Goal: Ask a question: Seek information or help from site administrators or community

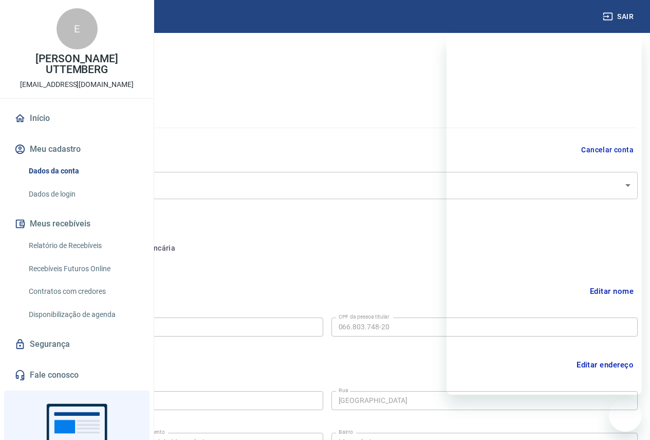
select select "SP"
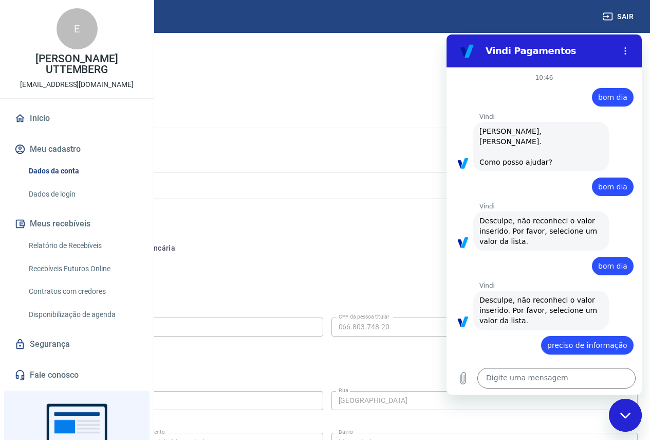
scroll to position [647, 0]
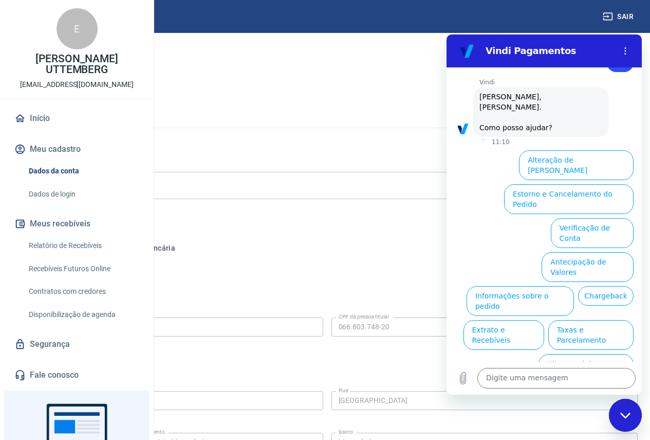
click at [331, 138] on div at bounding box center [327, 125] width 622 height 29
click at [321, 149] on div "Cancelar conta" at bounding box center [327, 149] width 622 height 19
click at [323, 148] on div "Cancelar conta" at bounding box center [327, 149] width 622 height 19
click at [341, 294] on div "Editar nome" at bounding box center [327, 291] width 622 height 20
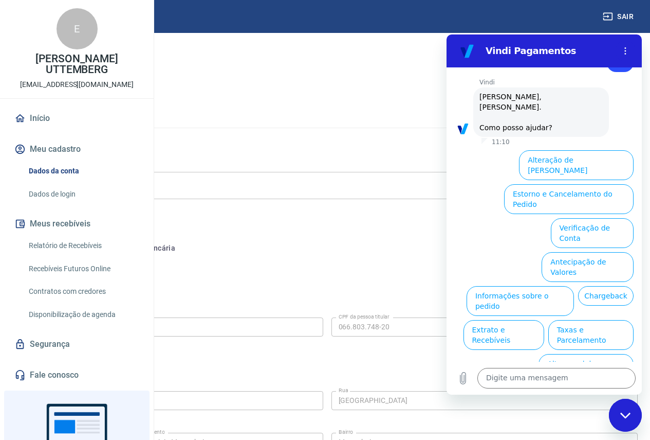
click at [625, 415] on icon "Fechar janela de mensagens" at bounding box center [626, 415] width 11 height 7
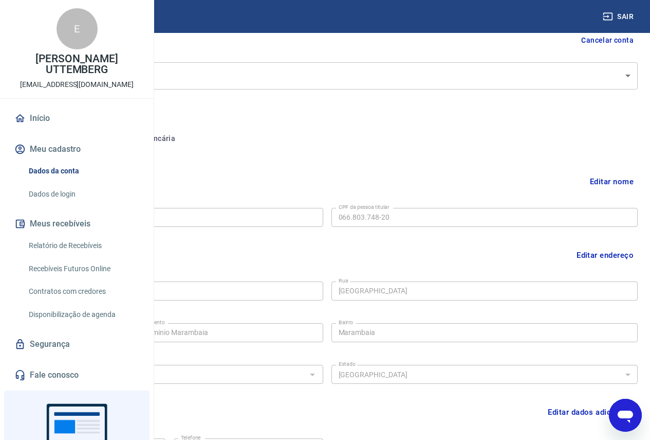
scroll to position [13, 0]
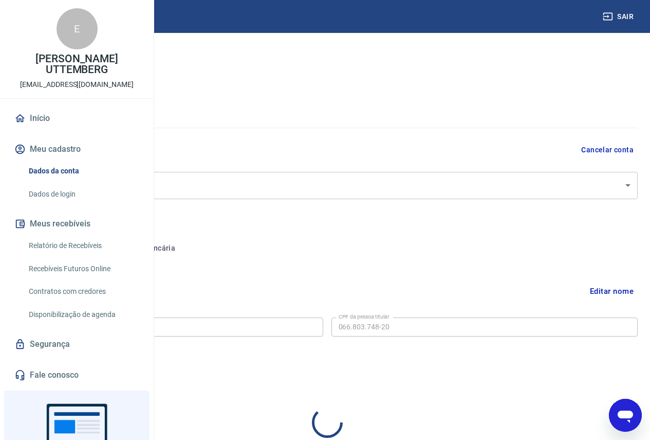
select select "SP"
click at [57, 181] on link "Dados da conta" at bounding box center [83, 170] width 117 height 21
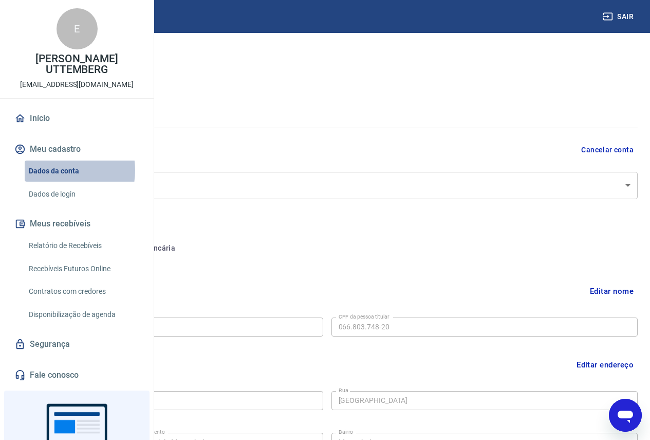
click at [57, 181] on link "Dados da conta" at bounding box center [83, 170] width 117 height 21
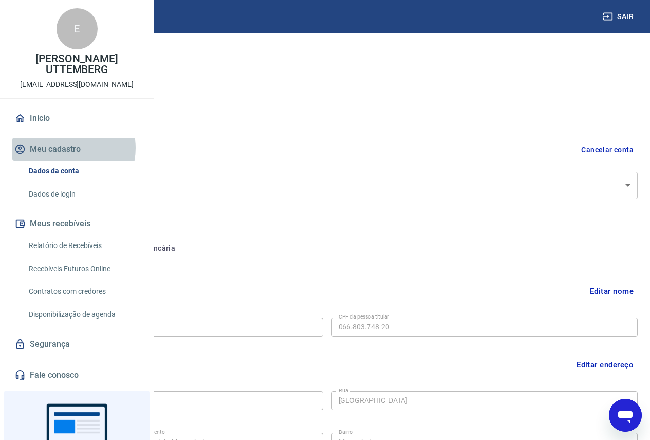
click at [65, 160] on button "Meu cadastro" at bounding box center [76, 149] width 129 height 23
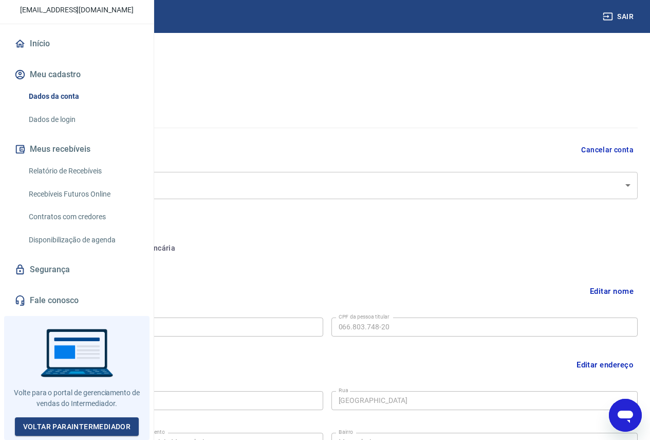
click at [629, 183] on body "Sair E [PERSON_NAME] CARAPIA UTTEMBERG [EMAIL_ADDRESS][DOMAIN_NAME] Início Meu …" at bounding box center [325, 220] width 650 height 440
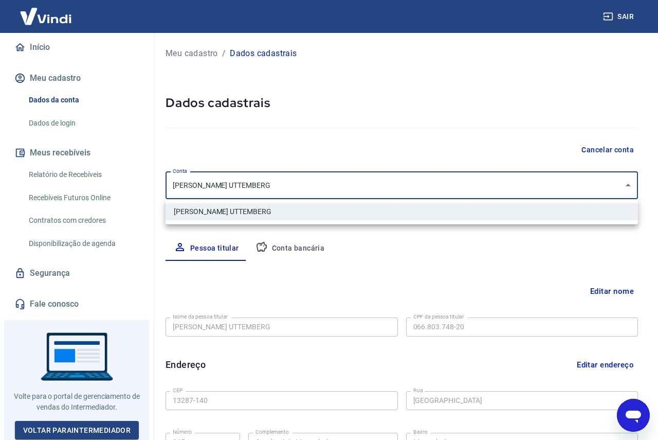
click at [629, 183] on div at bounding box center [329, 220] width 658 height 440
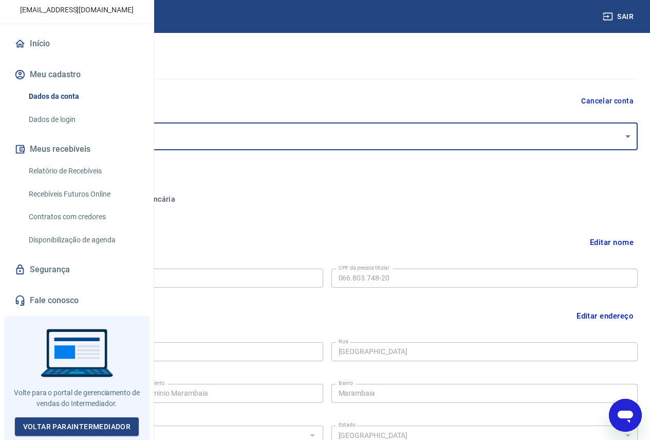
scroll to position [103, 0]
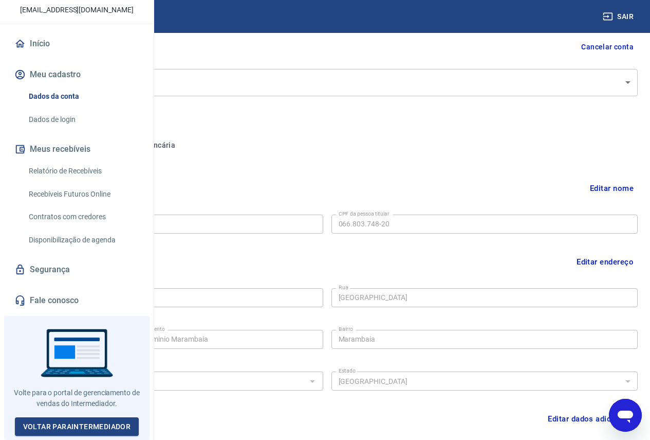
click at [629, 414] on icon "Abrir janela de mensagens" at bounding box center [625, 416] width 15 height 12
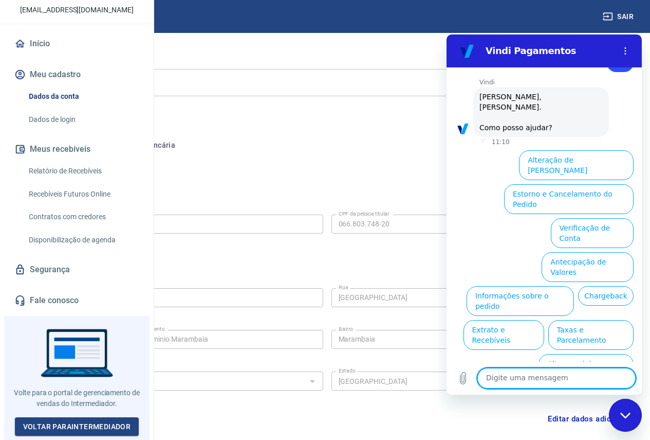
click at [547, 379] on textarea at bounding box center [557, 378] width 158 height 21
type textarea "ola"
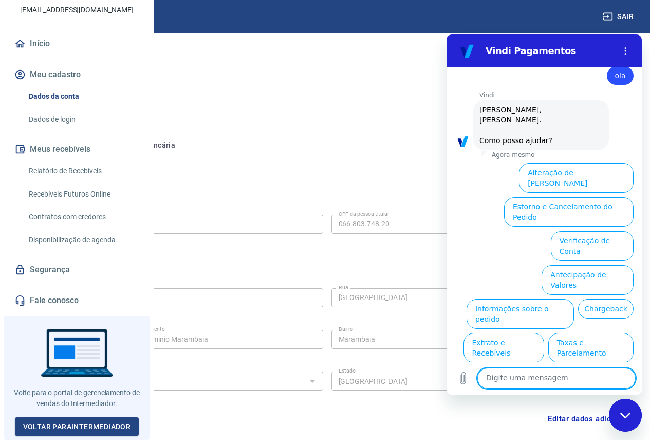
scroll to position [751, 0]
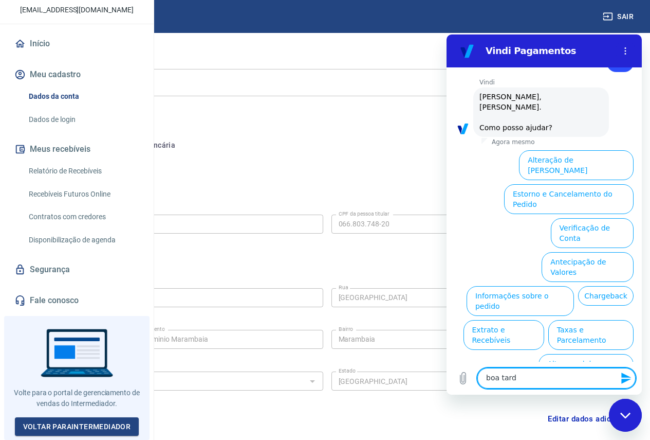
type textarea "boa tarde"
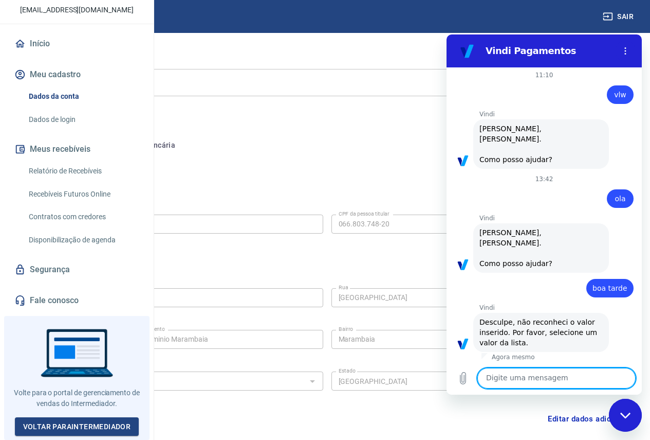
scroll to position [617, 0]
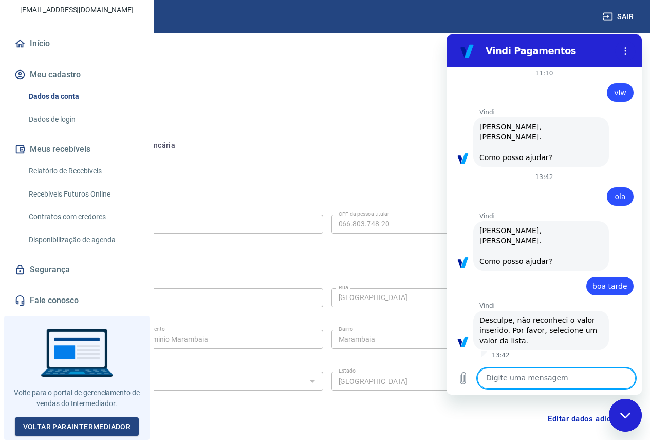
click at [515, 378] on textarea at bounding box center [557, 378] width 158 height 21
type textarea "ola"
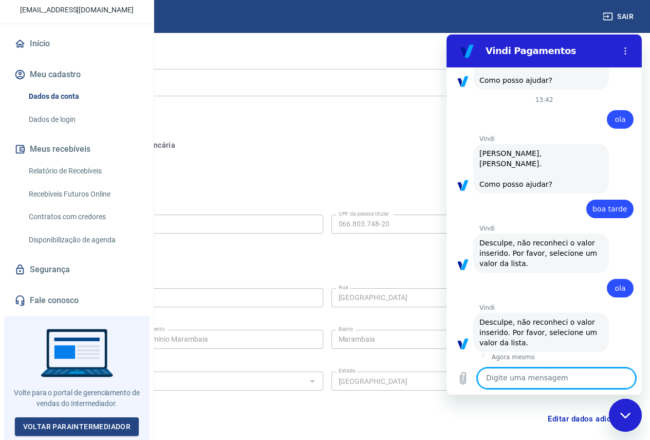
scroll to position [697, 0]
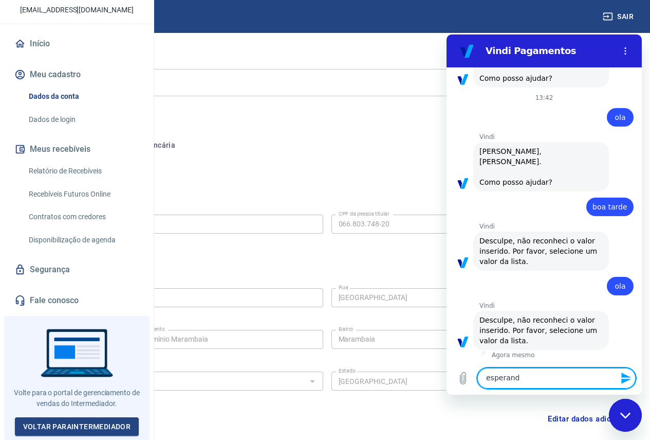
type textarea "esperando"
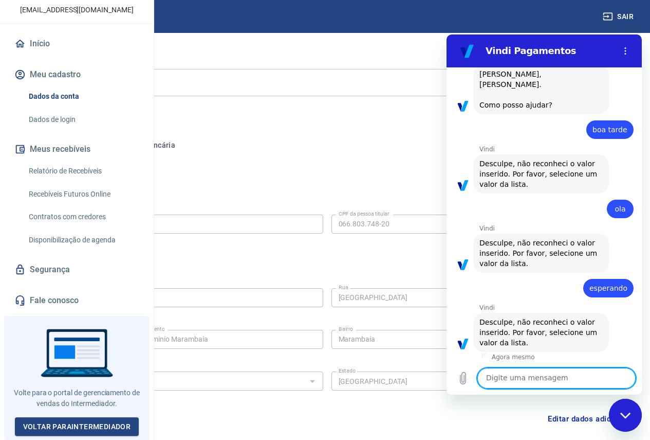
scroll to position [776, 0]
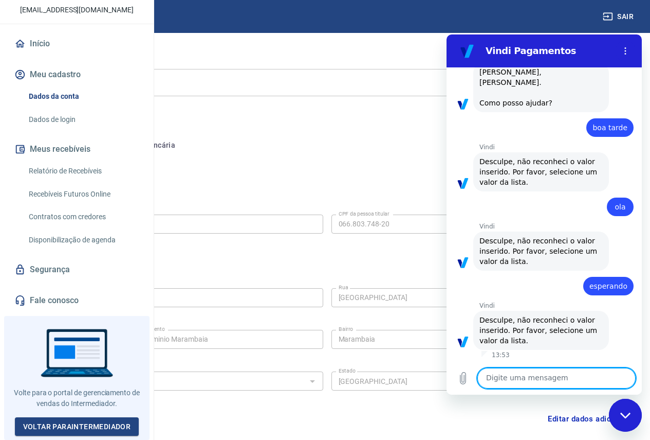
click at [513, 381] on textarea at bounding box center [557, 378] width 158 height 21
type textarea "atendente"
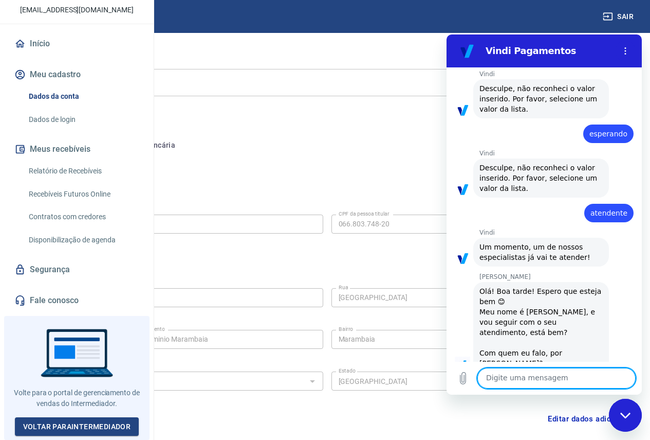
scroll to position [930, 0]
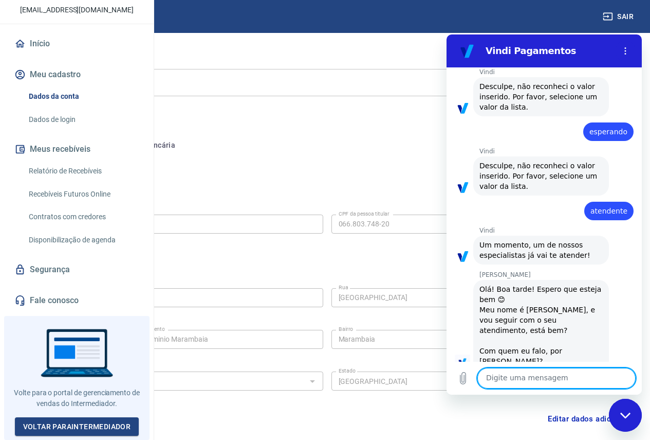
click at [498, 380] on textarea at bounding box center [557, 378] width 158 height 21
type textarea "oi Marcele"
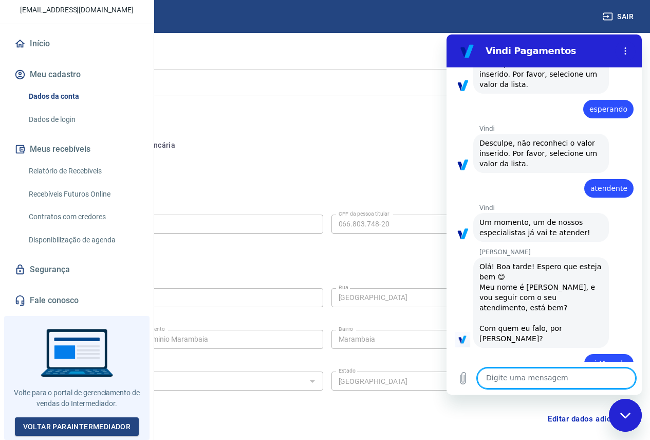
scroll to position [955, 0]
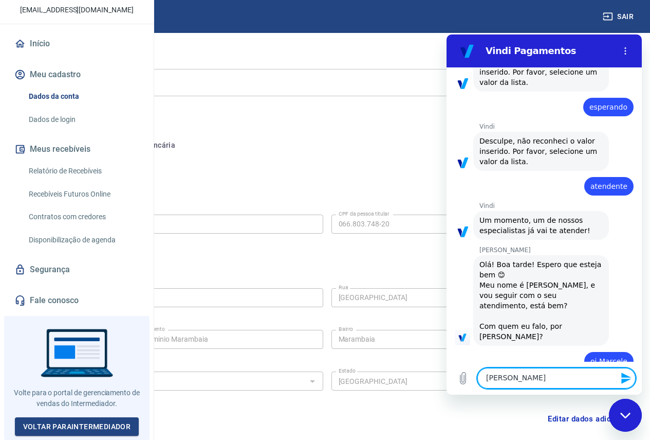
type textarea "Eduardo"
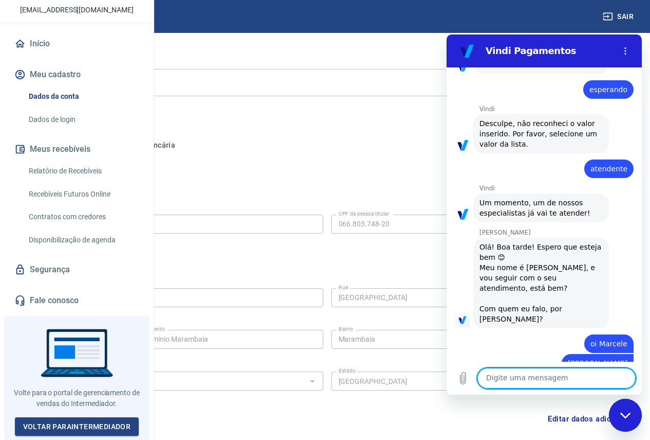
scroll to position [974, 0]
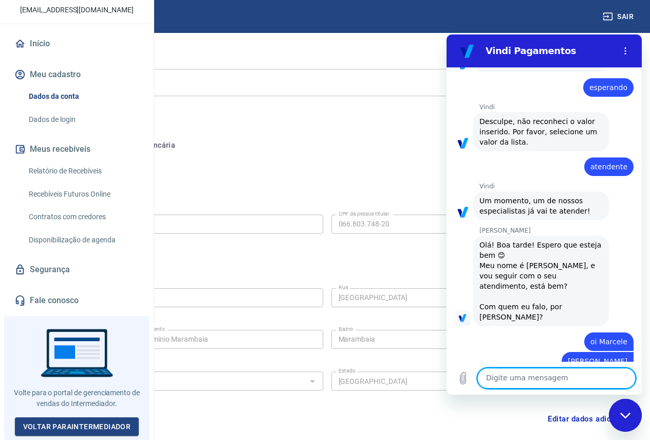
click at [499, 379] on textarea at bounding box center [557, 378] width 158 height 21
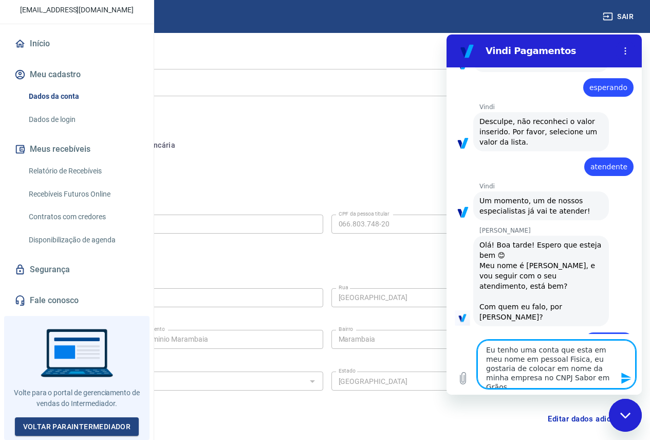
type textarea "Eu tenho uma conta que esta em meu nome em pessoal Fisica, eu gostaria de coloc…"
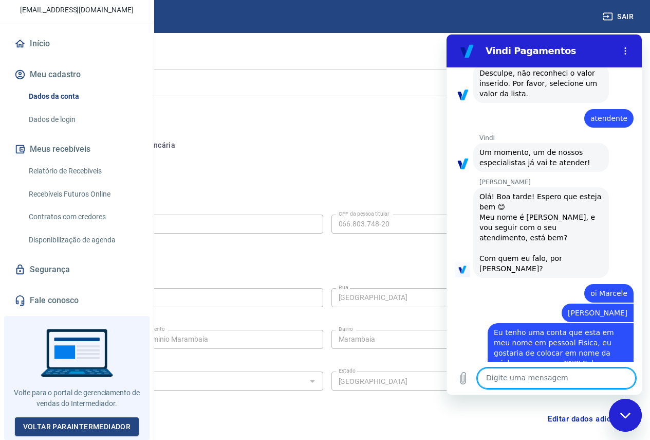
scroll to position [1025, 0]
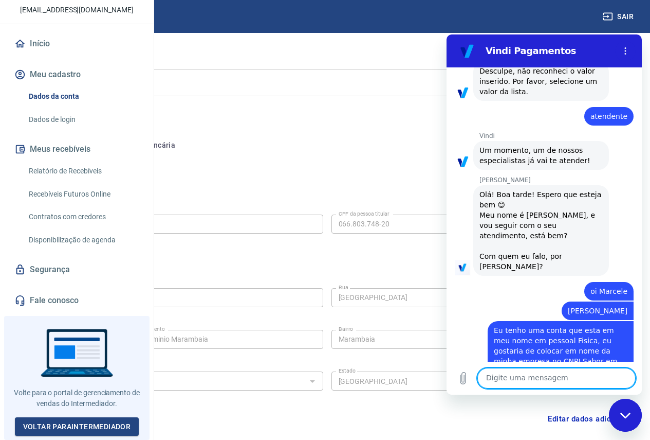
click at [511, 381] on textarea at bounding box center [557, 378] width 158 height 21
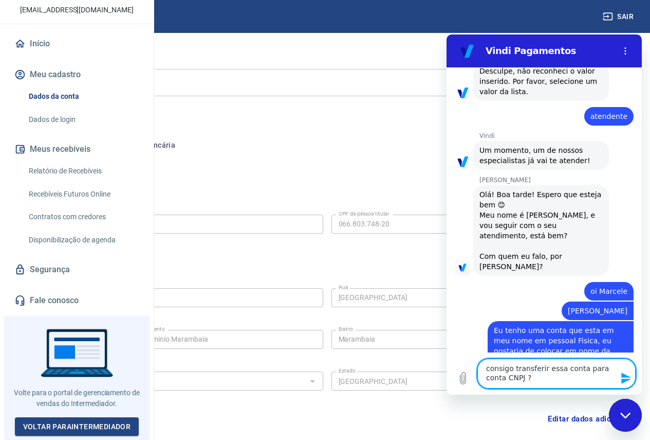
type textarea "consigo transferir essa conta para conta CNPJ ??"
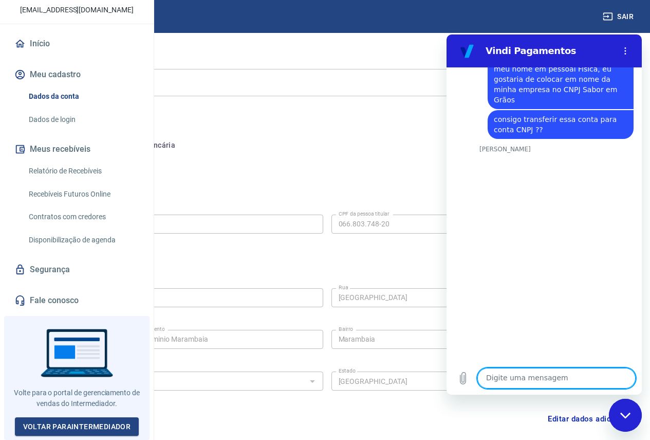
scroll to position [1348, 0]
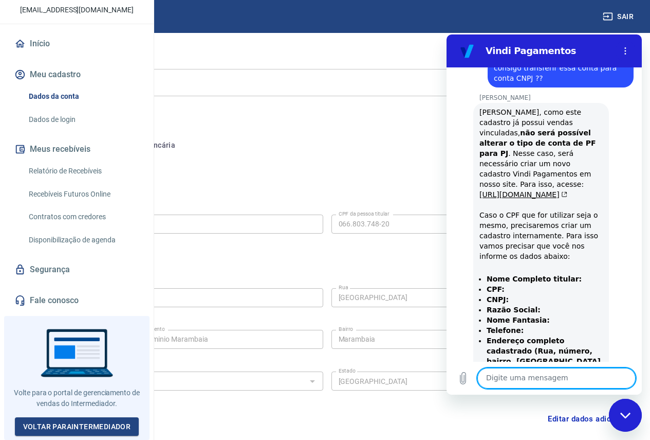
click at [524, 375] on textarea at bounding box center [557, 378] width 158 height 21
type textarea "seria o mesmo CPF sim"
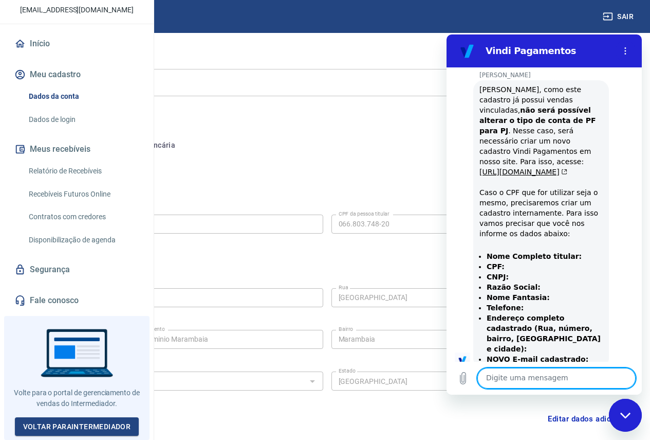
scroll to position [1372, 0]
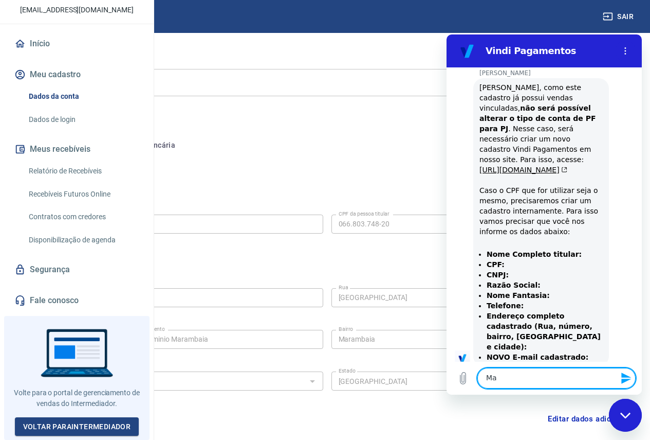
type textarea "M"
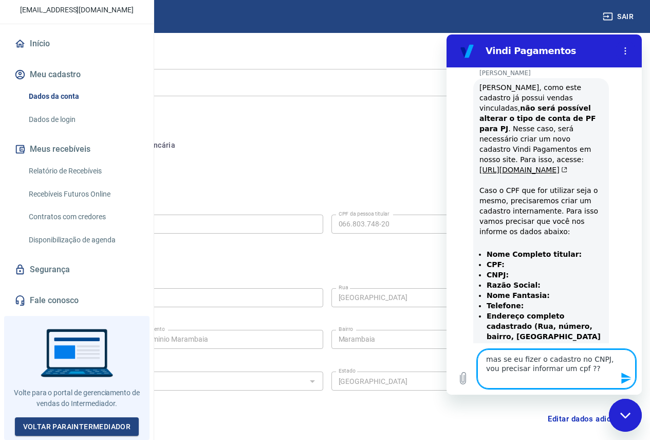
type textarea "mas se eu fizer o cadastro no CNPJ, vou precisar informar um cpf ??"
click at [624, 377] on icon "Enviar mensagem" at bounding box center [627, 378] width 12 height 12
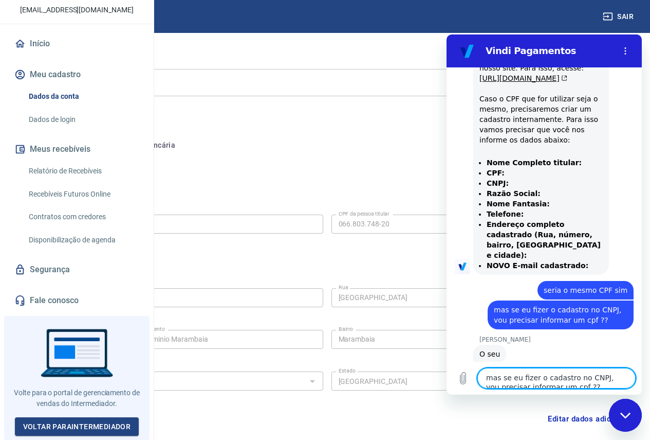
scroll to position [1466, 0]
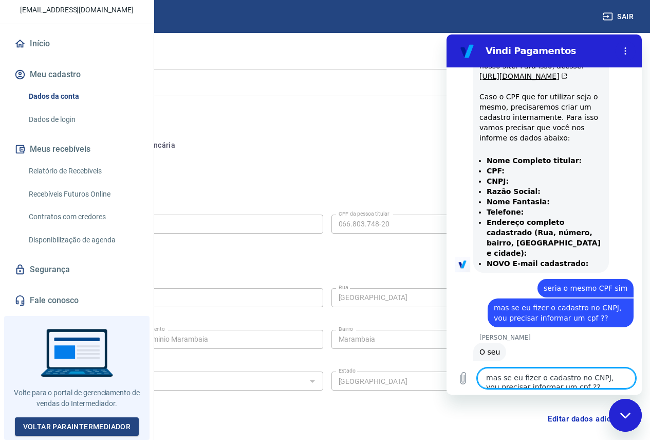
click at [501, 377] on textarea "mas se eu fizer o cadastro no CNPJ, vou precisar informar um cpf ??" at bounding box center [557, 378] width 158 height 21
type textarea "v"
type textarea "seria sim"
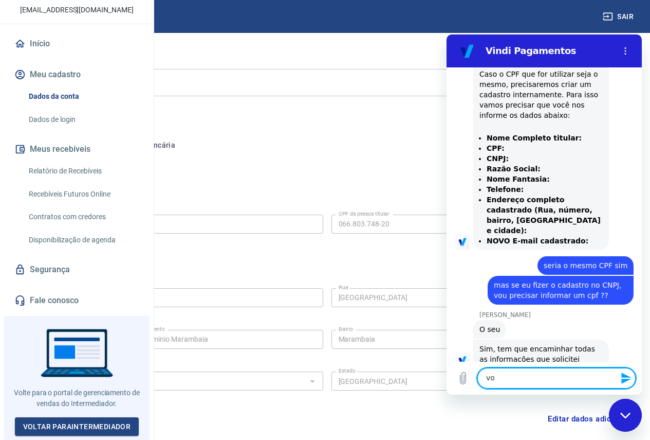
scroll to position [1490, 0]
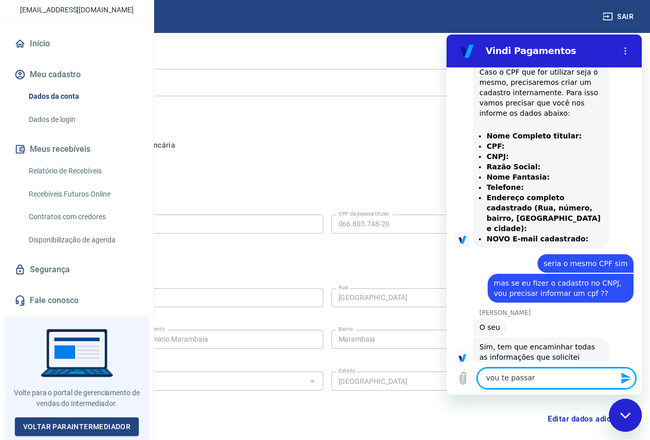
type textarea "vou te passar"
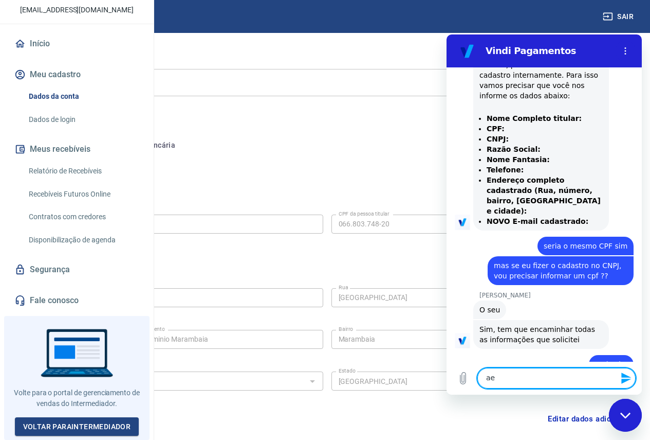
scroll to position [1510, 0]
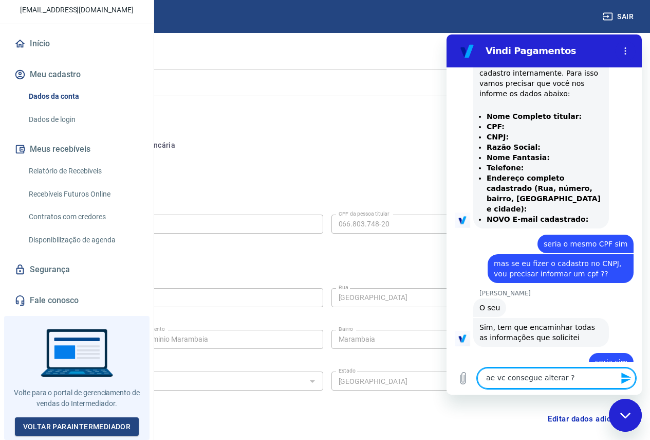
type textarea "ae vc consegue alterar ??"
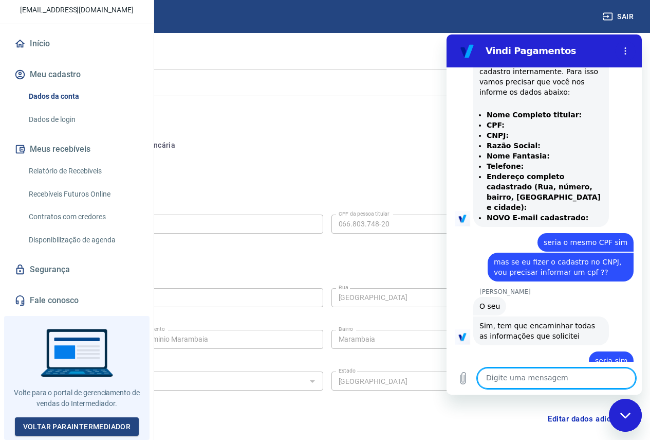
scroll to position [1530, 0]
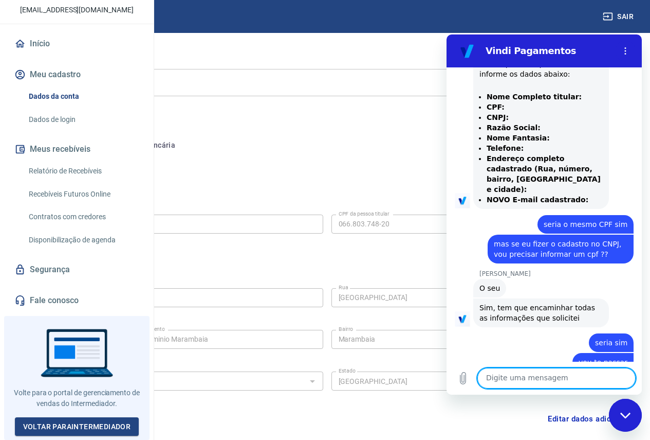
click at [538, 379] on textarea at bounding box center [557, 378] width 158 height 21
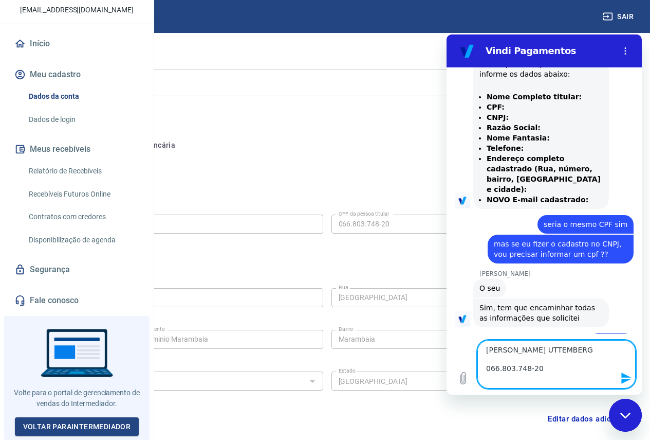
click at [571, 376] on textarea "EDUARDO TADEU CARAPIA UTTEMBERG 066.803.748-20" at bounding box center [557, 364] width 158 height 48
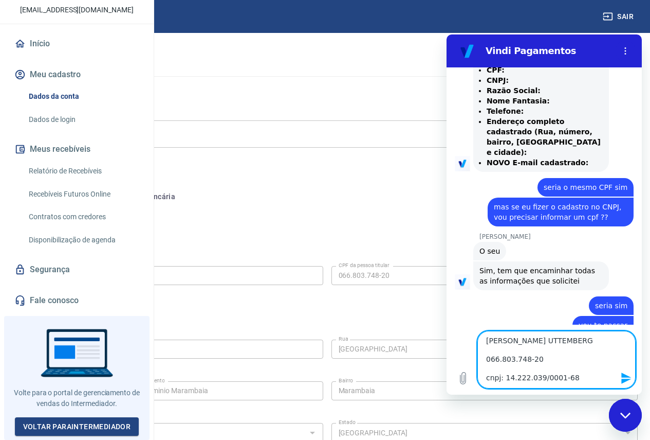
scroll to position [1515, 0]
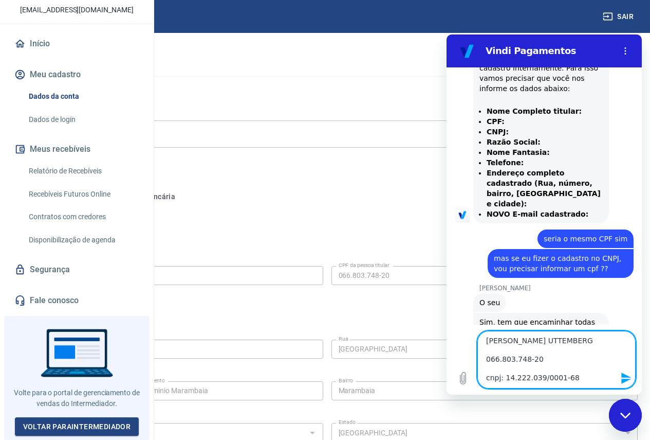
click at [507, 382] on textarea "EDUARDO TADEU CARAPIA UTTEMBERG 066.803.748-20 cnpj: 14.222.039/0001-68" at bounding box center [557, 360] width 158 height 58
click at [496, 380] on textarea "EDUARDO TADEU CARAPIA UTTEMBERG 066.803.748-20 cnpj: 14.222.039/0001-68 Armazem…" at bounding box center [557, 360] width 158 height 58
click at [523, 382] on textarea "EDUARDO TADEU CARAPIA UTTEMBERG 066.803.748-20 cnpj: 14.222.039/0001-68 Armazem…" at bounding box center [557, 360] width 158 height 58
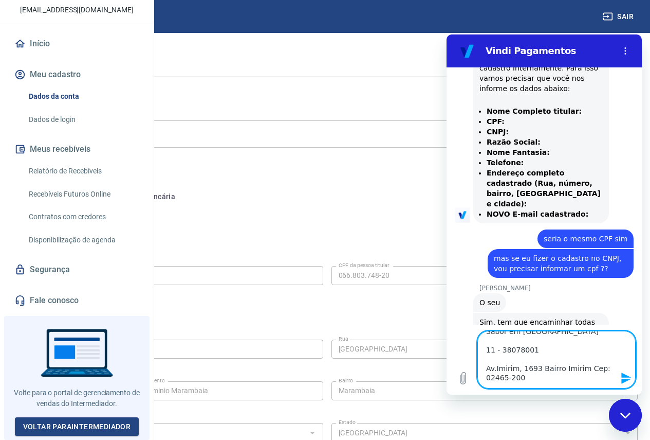
scroll to position [115, 0]
click at [525, 367] on textarea "EDUARDO TADEU CARAPIA UTTEMBERG 066.803.748-20 cnpj: 14.222.039/0001-68 Armazem…" at bounding box center [557, 360] width 158 height 58
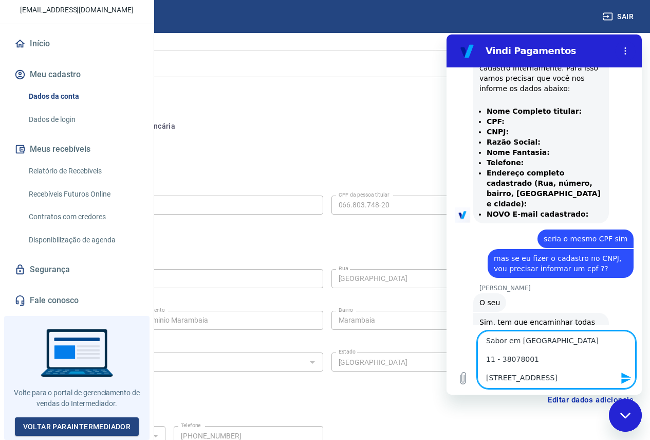
scroll to position [219, 0]
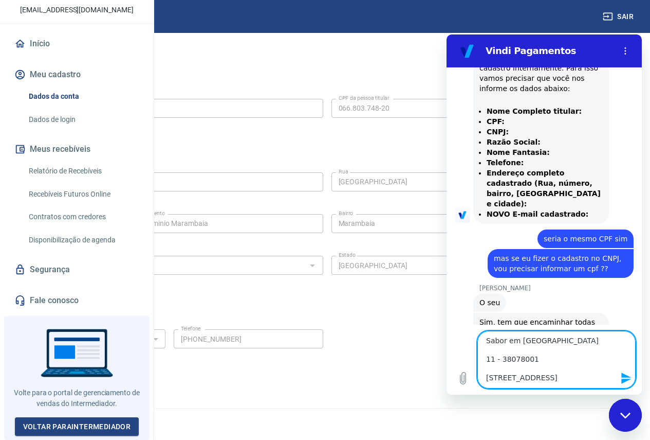
click at [501, 380] on textarea "EDUARDO TADEU CARAPIA UTTEMBERG 066.803.748-20 cnpj: 14.222.039/0001-68 Armazem…" at bounding box center [557, 360] width 158 height 58
type textarea "EDUARDO TADEU CARAPIA UTTEMBERG 066.803.748-20 cnpj: 14.222.039/0001-68 Armazem…"
click at [622, 377] on icon "Enviar mensagem" at bounding box center [627, 378] width 12 height 12
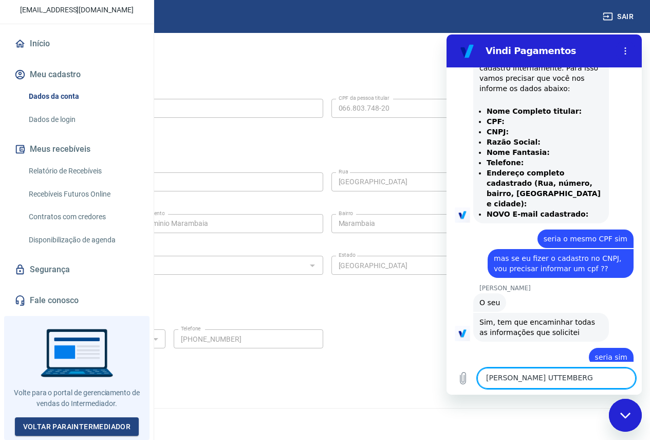
scroll to position [1804, 0]
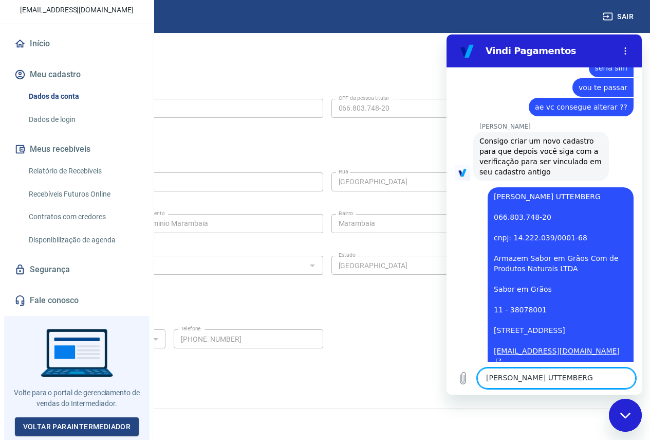
drag, startPoint x: 545, startPoint y: 377, endPoint x: 553, endPoint y: 371, distance: 9.5
click at [545, 377] on textarea "EDUARDO TADEU CARAPIA UTTEMBERG 066.803.748-20 cnpj: 14.222.039/0001-68 Armazem…" at bounding box center [557, 378] width 158 height 21
type textarea "seria isso ??"
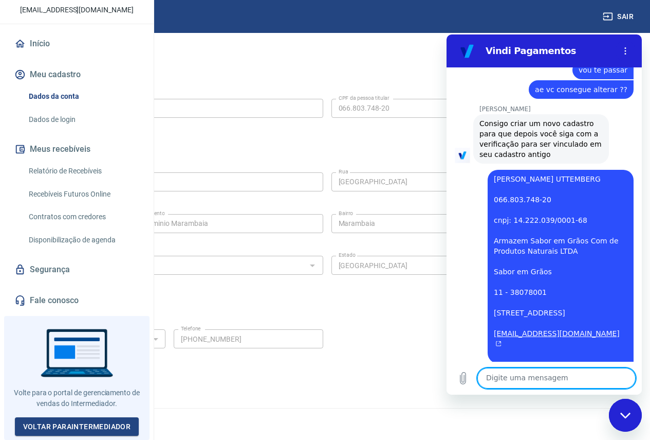
scroll to position [1824, 0]
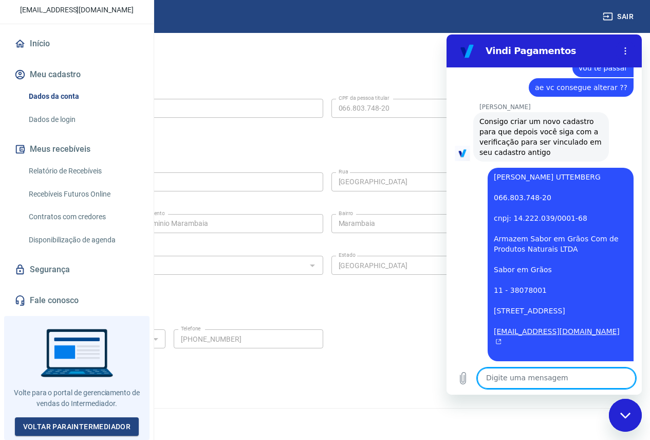
click at [560, 376] on textarea at bounding box center [557, 378] width 158 height 21
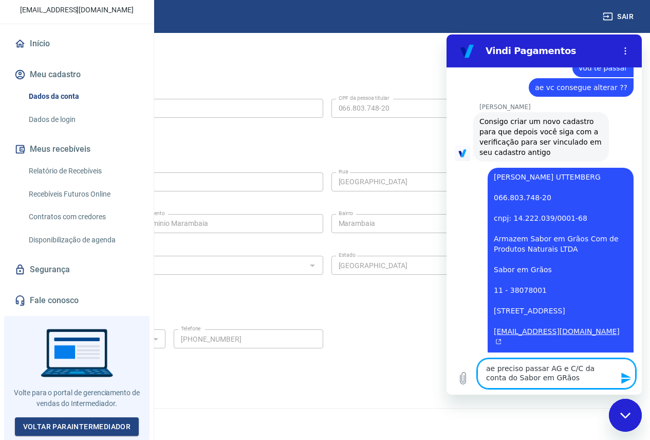
click at [548, 384] on textarea "ae preciso passar AG e C/C da conta do Sabor em GRãos" at bounding box center [557, 373] width 158 height 30
type textarea "ae preciso passar AG e C/C da conta do Sabor em Grãos"
click at [624, 378] on icon "Enviar mensagem" at bounding box center [627, 378] width 12 height 12
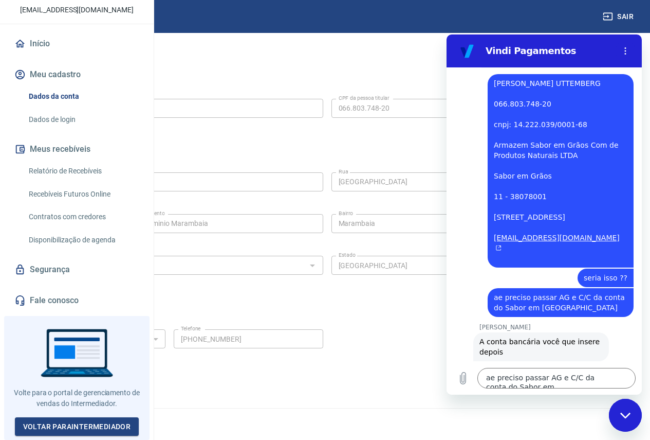
scroll to position [1977, 0]
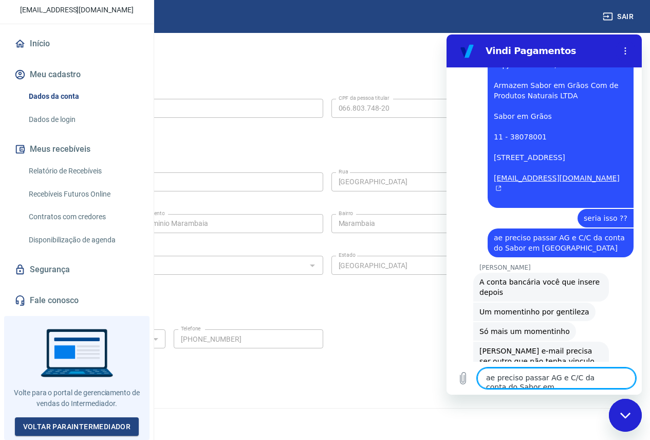
click at [524, 377] on textarea "ae preciso passar AG e C/C da conta do Sabor em Grãos" at bounding box center [557, 378] width 158 height 21
click at [531, 378] on textarea "ae preciso passar AG e C/C da conta do Sabor em Grãos" at bounding box center [557, 378] width 158 height 21
type textarea "saboremgraos@gmail.com"
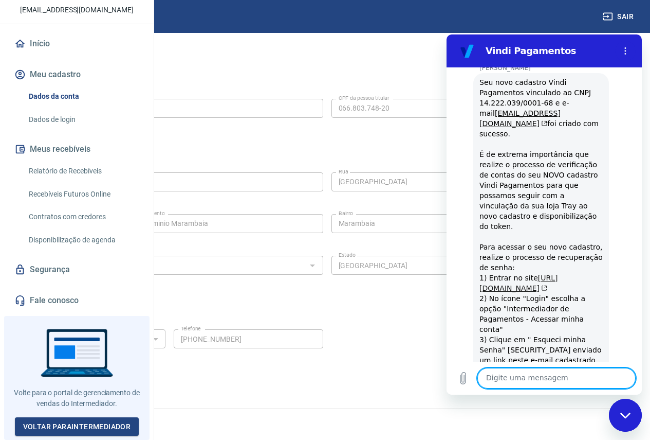
scroll to position [2353, 0]
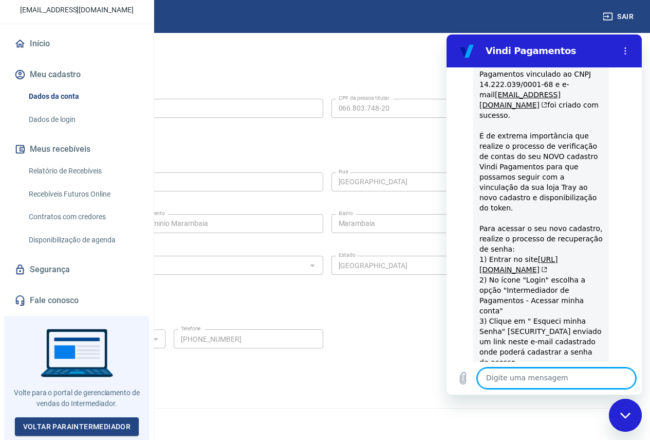
click at [548, 377] on textarea at bounding box center [557, 378] width 158 height 21
type textarea "não estou na Tray"
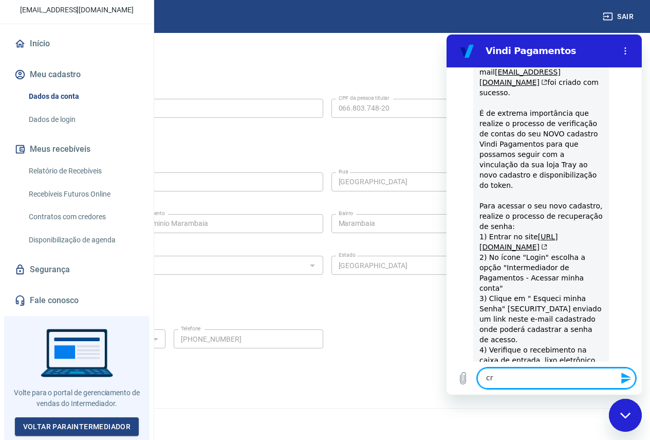
scroll to position [2378, 0]
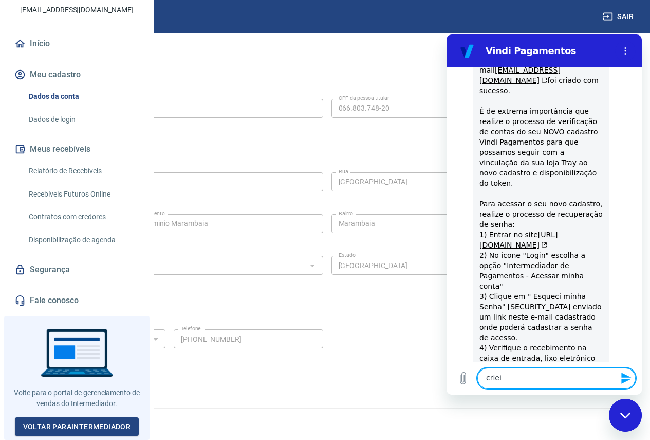
click at [514, 379] on textarea "criei" at bounding box center [557, 378] width 158 height 21
click at [525, 380] on textarea "criei meu proprio site" at bounding box center [557, 378] width 158 height 21
type textarea "criei meu próprio site"
click at [626, 376] on icon "Enviar mensagem" at bounding box center [627, 377] width 10 height 11
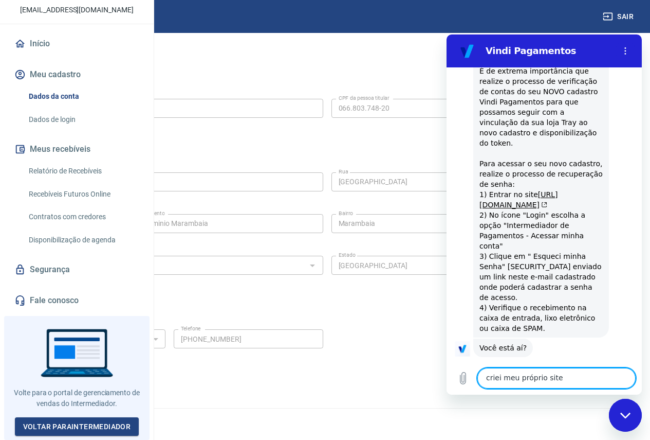
scroll to position [2417, 0]
click at [537, 383] on textarea "criei meu próprio site" at bounding box center [557, 378] width 158 height 21
type textarea "já cancelei a Tray"
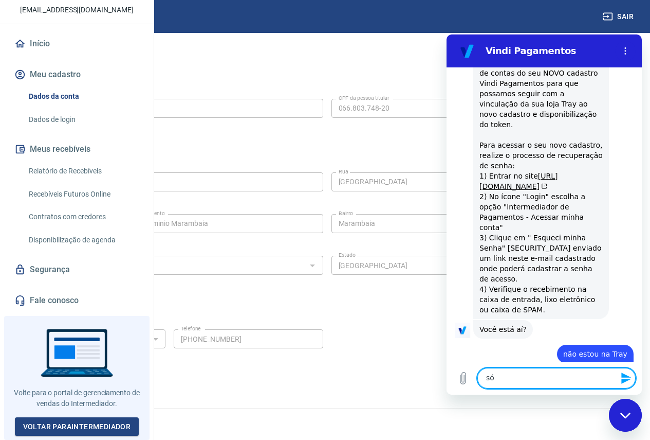
type textarea "s"
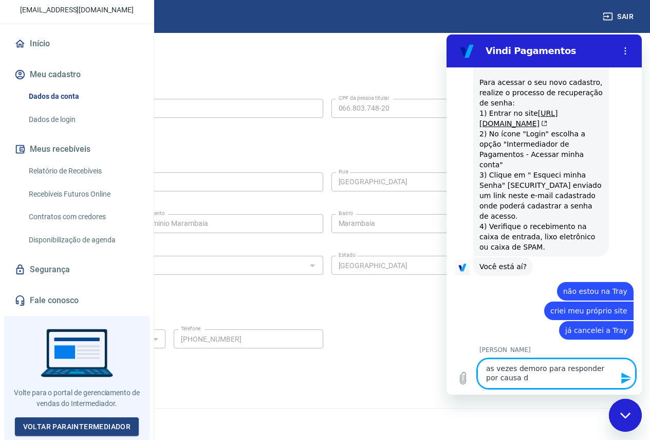
scroll to position [2501, 0]
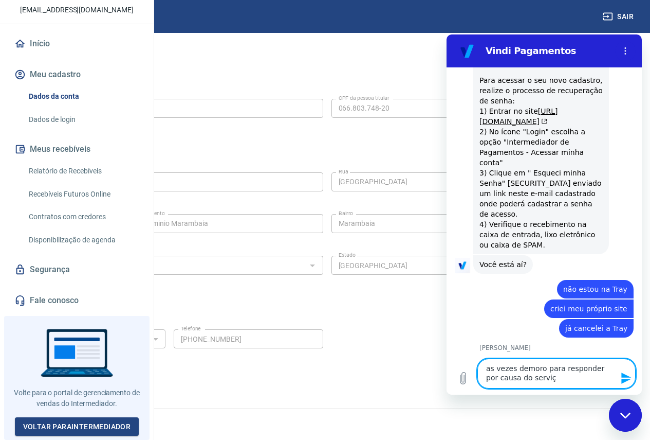
type textarea "as vezes demoro para responder por causa do serviço"
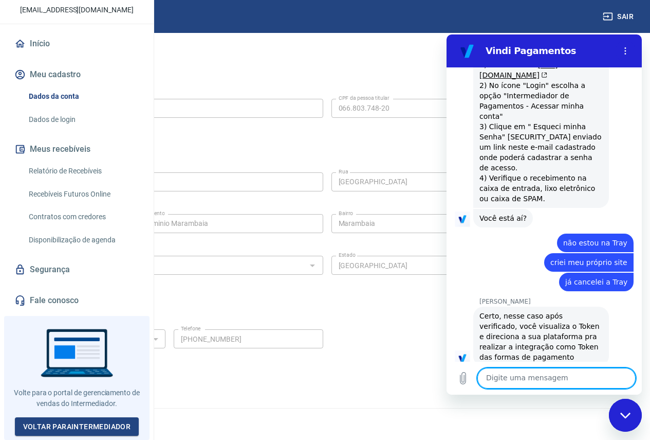
scroll to position [2546, 0]
click at [509, 382] on textarea at bounding box center [557, 378] width 158 height 21
type textarea "vixi"
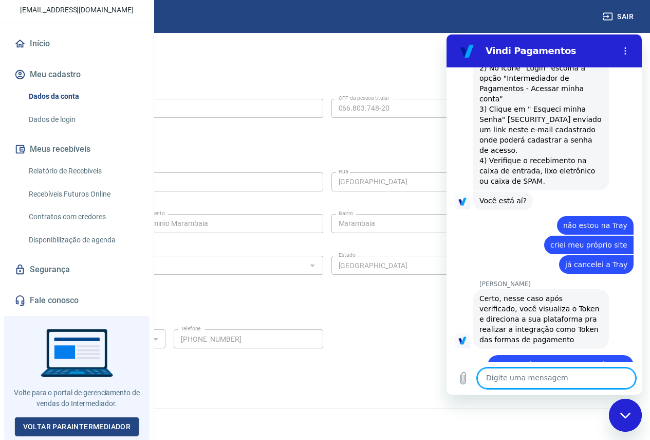
scroll to position [2566, 0]
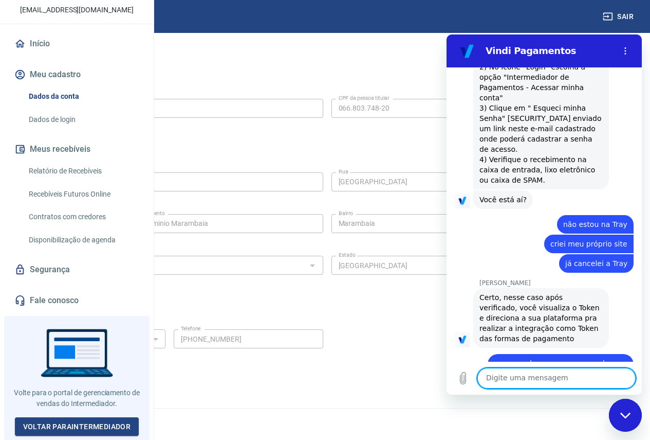
type textarea "e"
type textarea "não entendi nada"
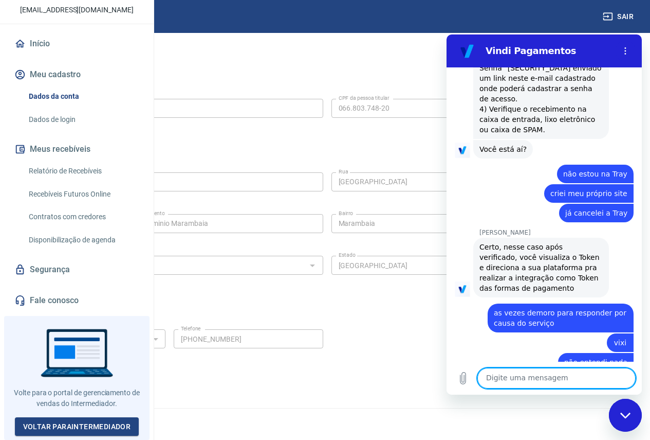
scroll to position [2615, 0]
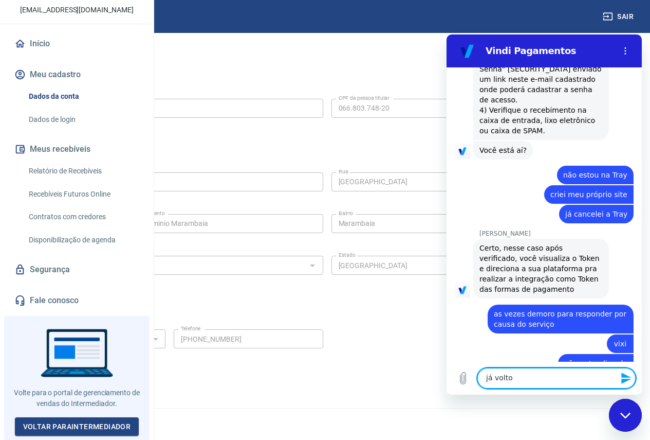
type textarea "já volto"
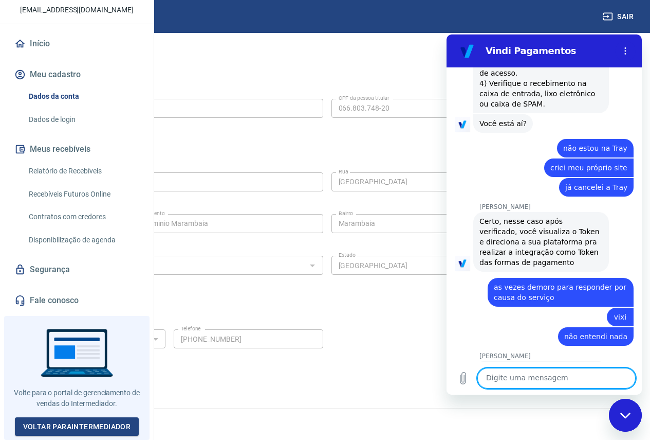
scroll to position [2654, 0]
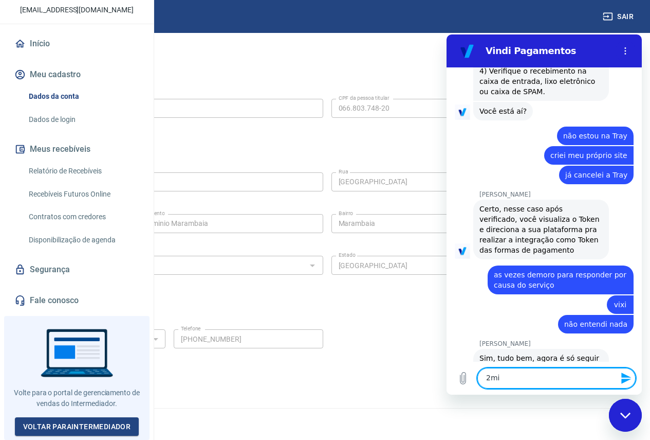
type textarea "2min"
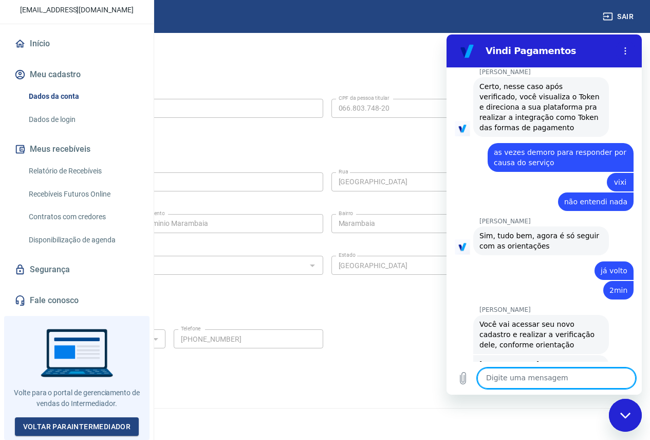
scroll to position [2779, 0]
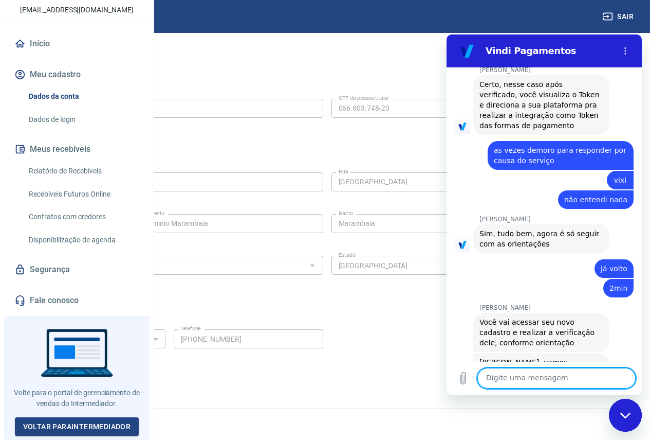
click at [502, 380] on textarea at bounding box center [557, 378] width 158 height 21
type textarea "sim"
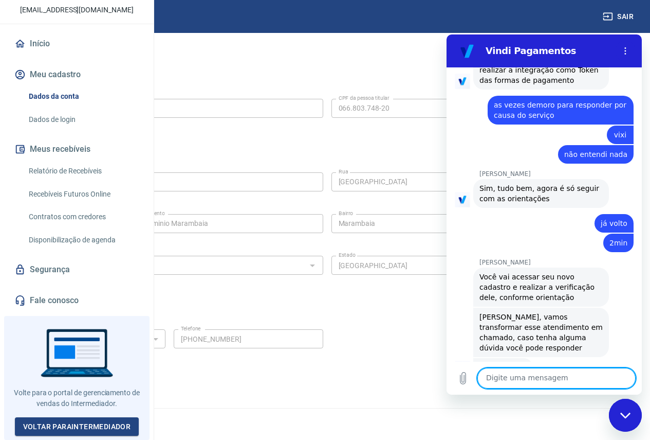
scroll to position [2823, 0]
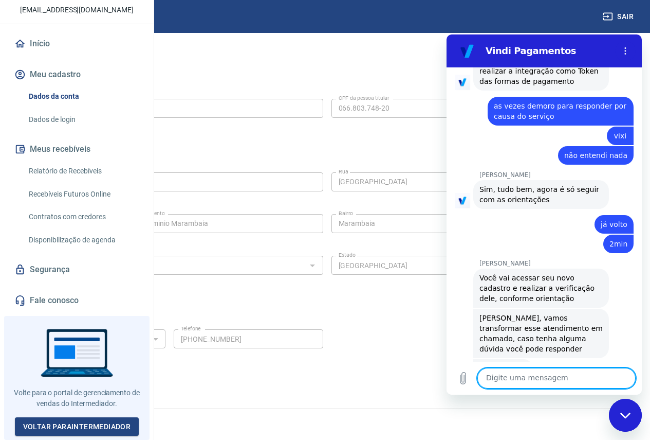
click at [517, 378] on textarea at bounding box center [557, 378] width 158 height 21
type textarea "estou trabalhando, volto quando der"
type textarea "me passa o passo a passo pf"
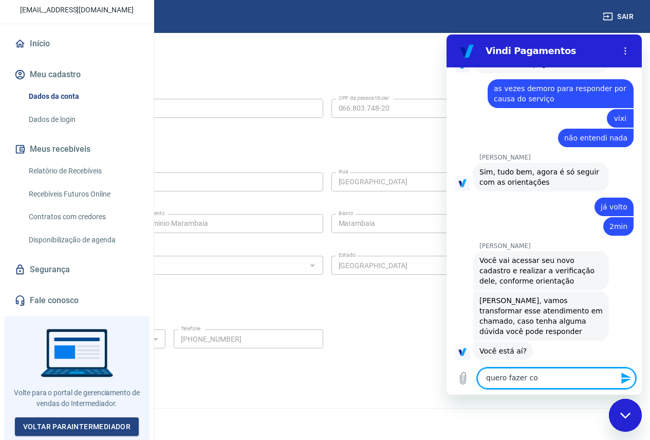
scroll to position [2843, 0]
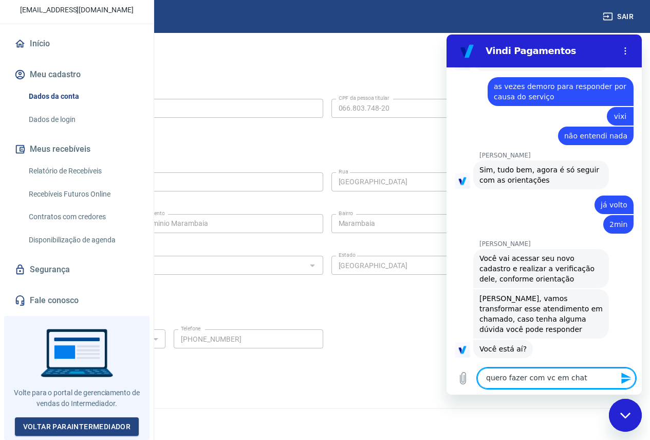
type textarea "quero fazer com vc em chat"
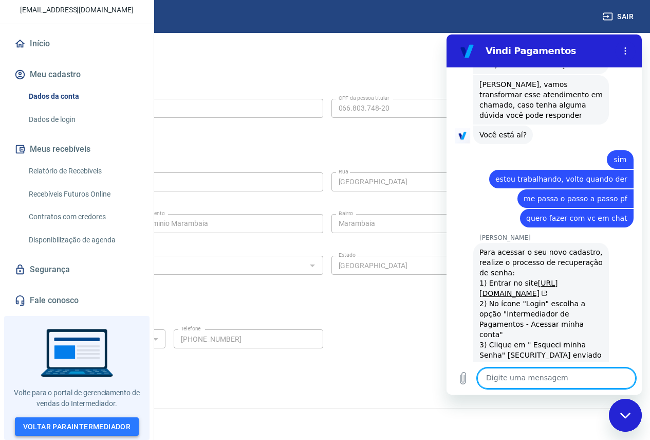
scroll to position [3055, 0]
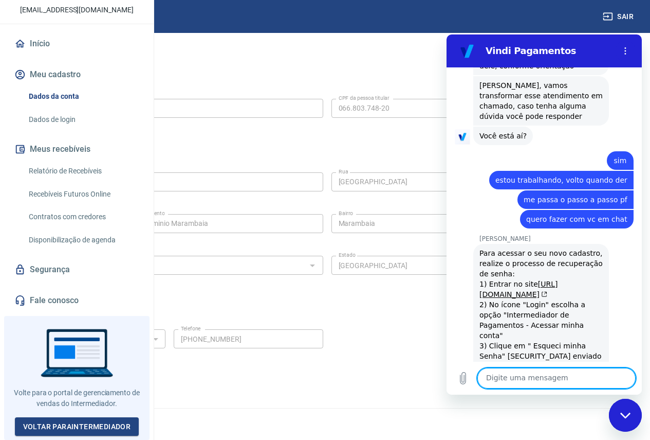
click at [523, 380] on textarea at bounding box center [557, 378] width 158 height 21
type textarea "vou tentar fazer agora, pode esperar pf"
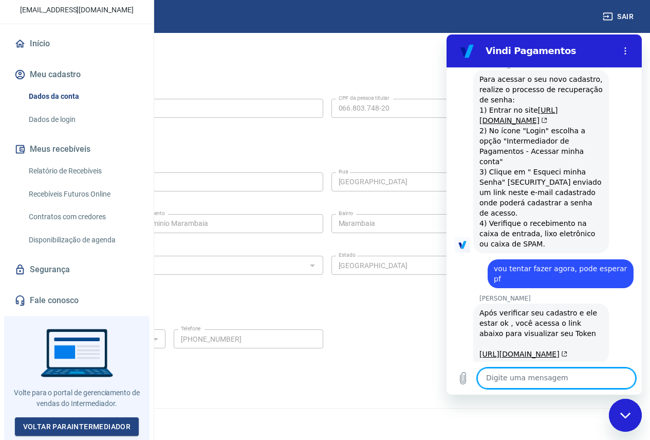
scroll to position [3231, 0]
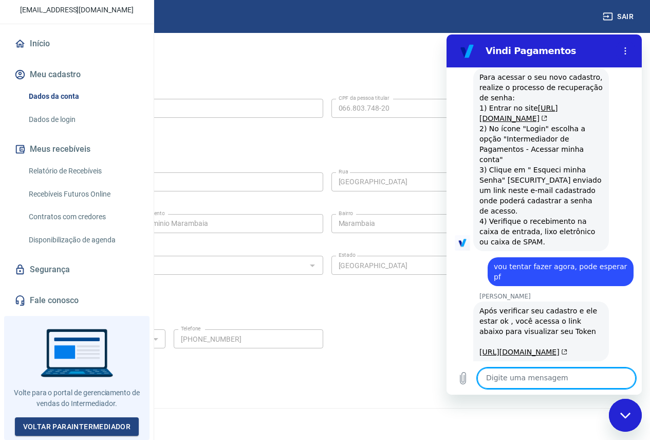
click at [528, 379] on textarea at bounding box center [557, 378] width 158 height 21
type textarea "manda pf"
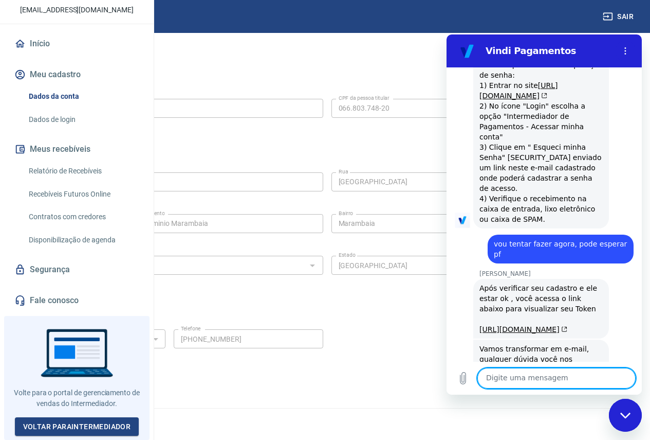
scroll to position [3256, 0]
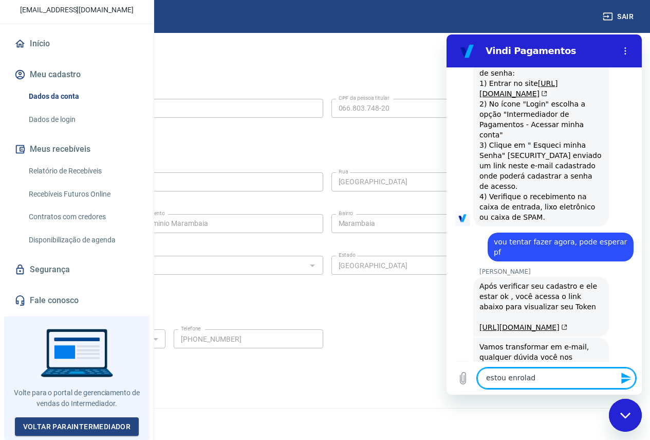
type textarea "estou enrolado"
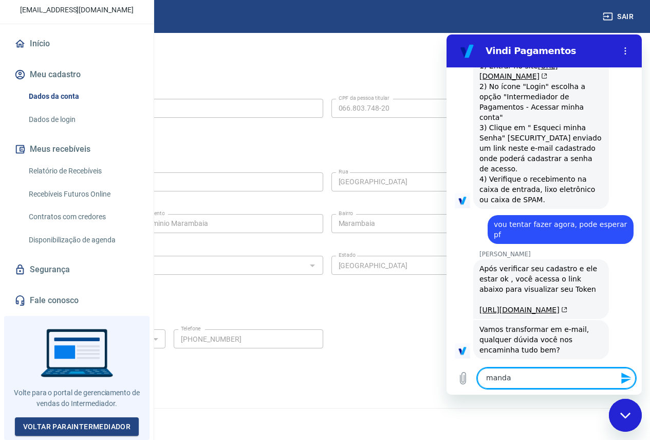
scroll to position [3275, 0]
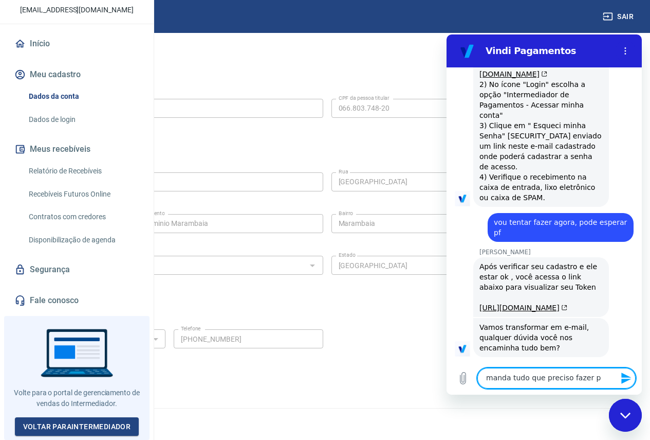
type textarea "manda tudo que preciso fazer pf"
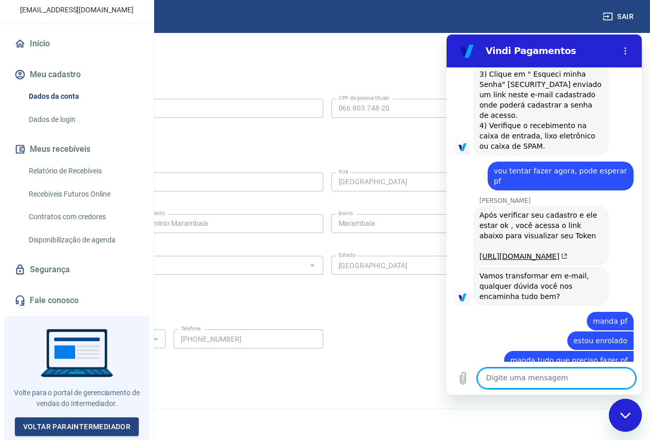
scroll to position [3329, 0]
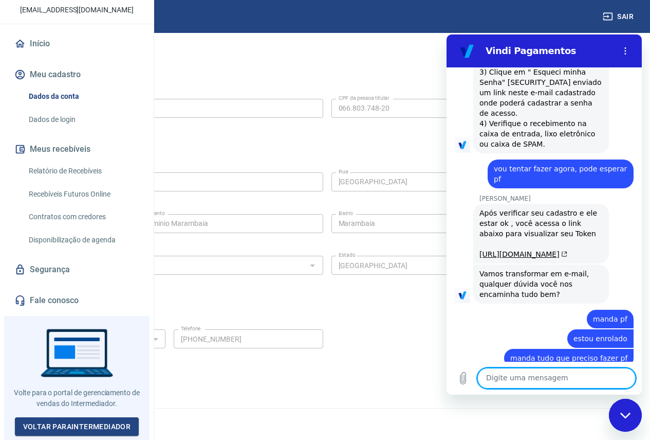
click at [499, 377] on textarea at bounding box center [557, 378] width 158 height 21
type textarea "pf"
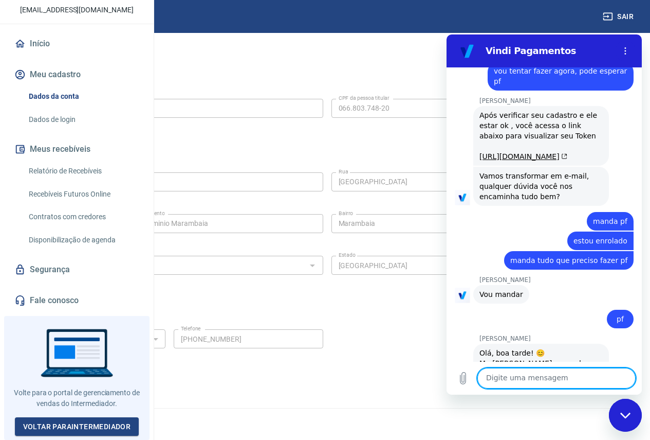
scroll to position [3429, 0]
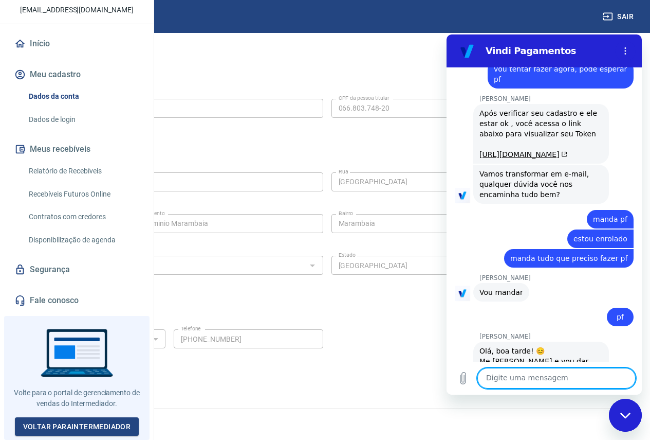
click at [507, 377] on textarea at bounding box center [557, 378] width 158 height 21
type textarea "boa tarde"
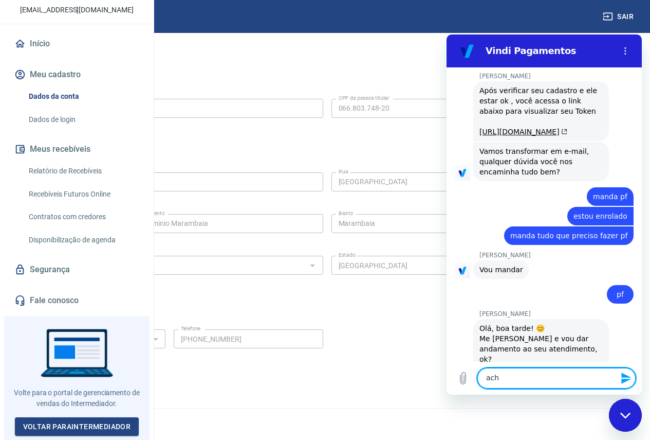
scroll to position [3453, 0]
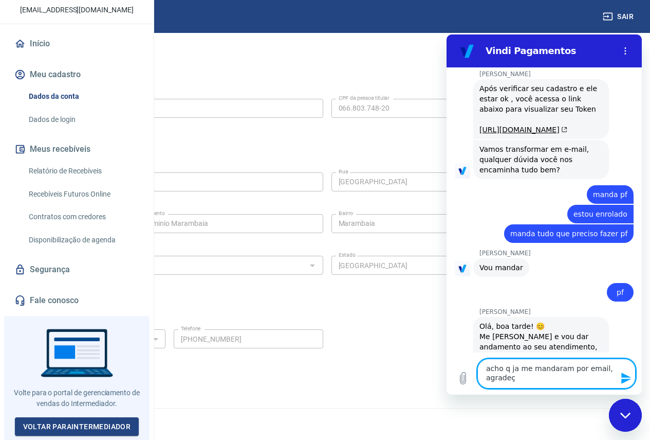
type textarea "acho q ja me mandaram por email, agradeço"
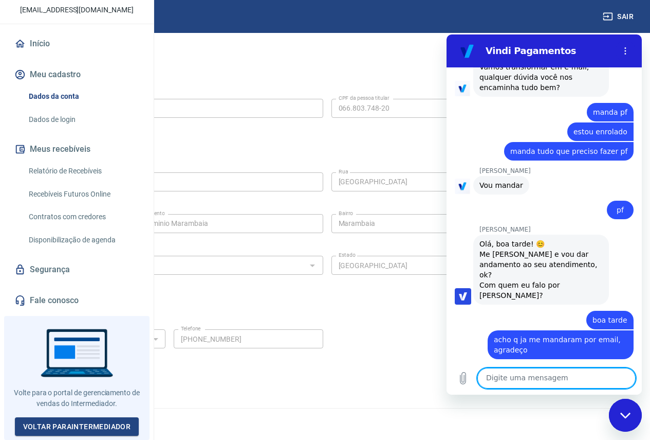
scroll to position [3538, 0]
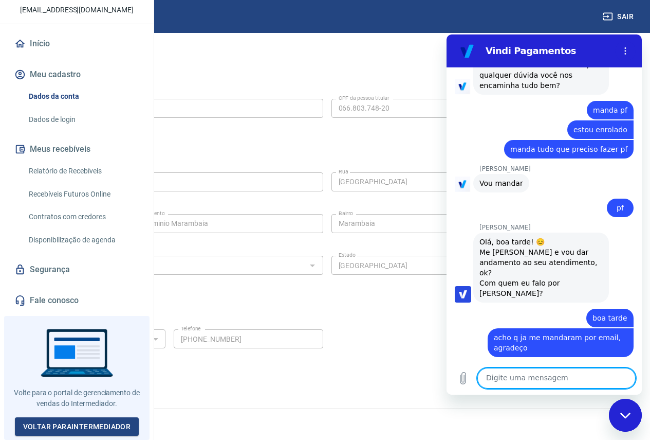
click at [512, 380] on textarea at bounding box center [557, 378] width 158 height 21
type textarea "obg igualmente"
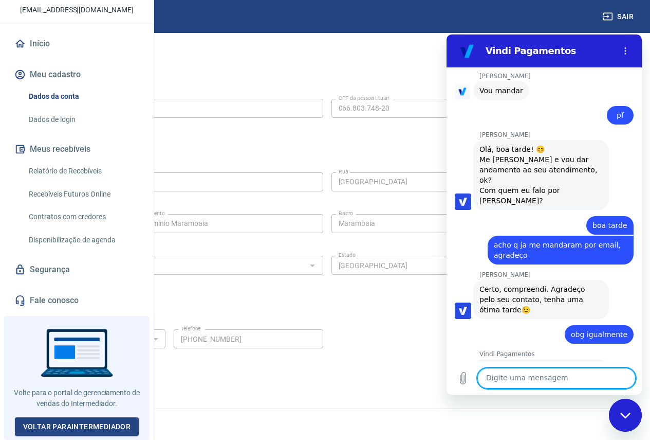
scroll to position [3688, 0]
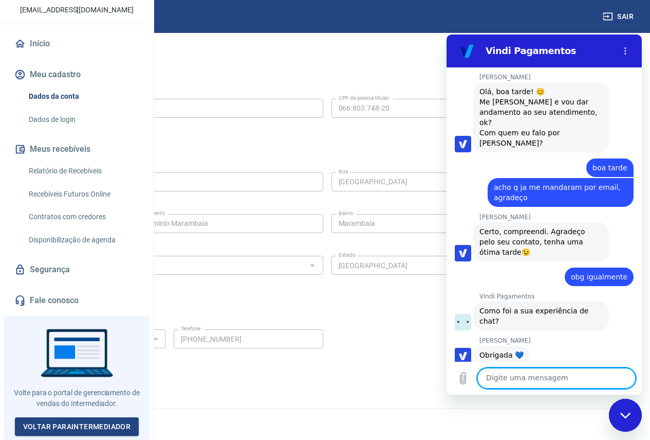
click at [611, 407] on div "Fechar janela de mensagens" at bounding box center [625, 414] width 31 height 31
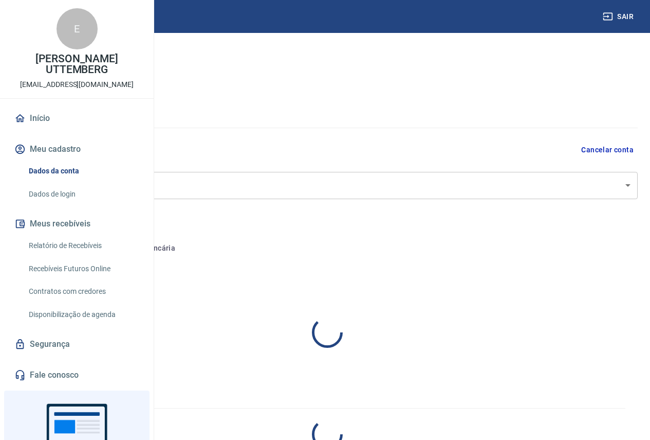
select select "SP"
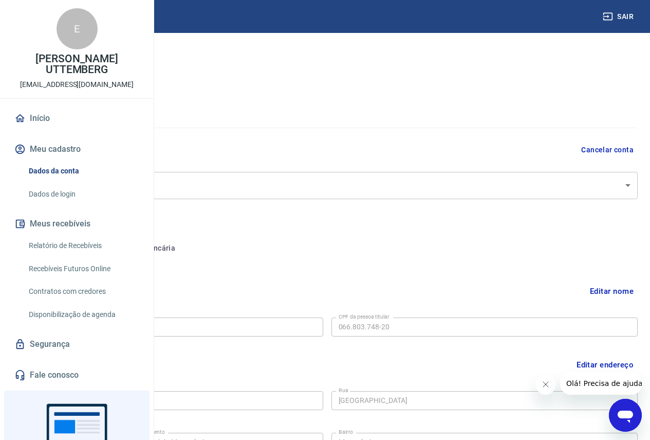
click at [629, 183] on body "Sair E [PERSON_NAME] CARAPIA UTTEMBERG [EMAIL_ADDRESS][DOMAIN_NAME] Início Meu …" at bounding box center [325, 220] width 650 height 440
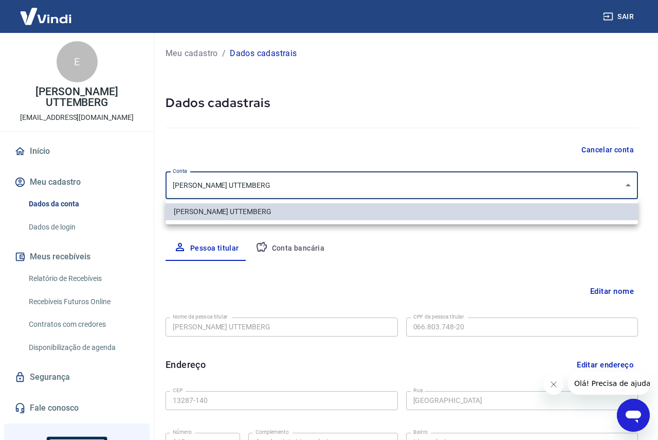
click at [629, 183] on div at bounding box center [329, 220] width 658 height 440
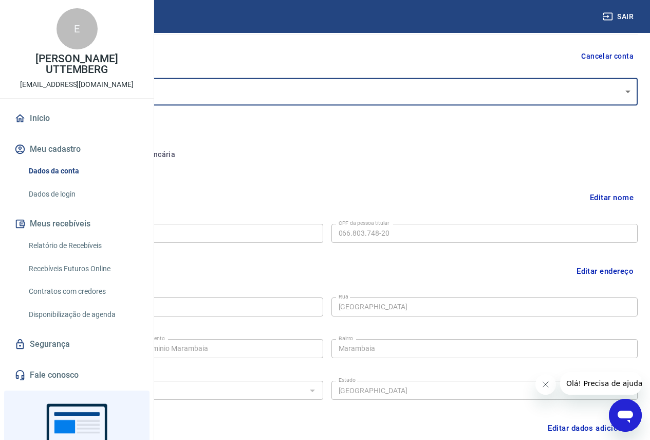
scroll to position [103, 0]
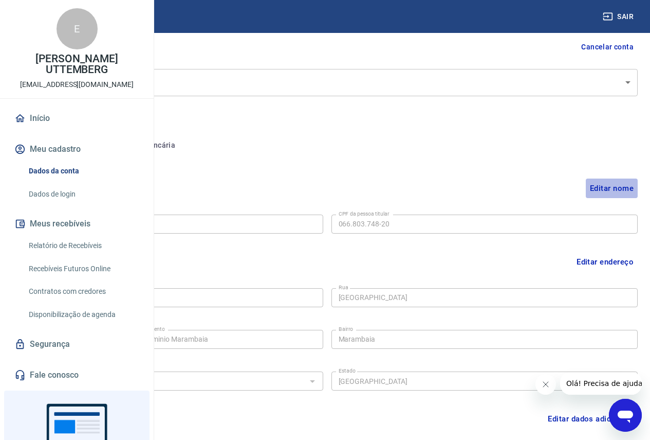
click at [617, 189] on button "Editar nome" at bounding box center [612, 188] width 52 height 20
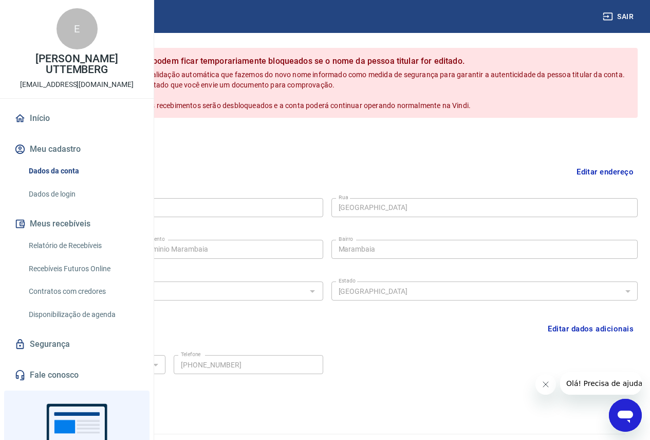
scroll to position [118, 0]
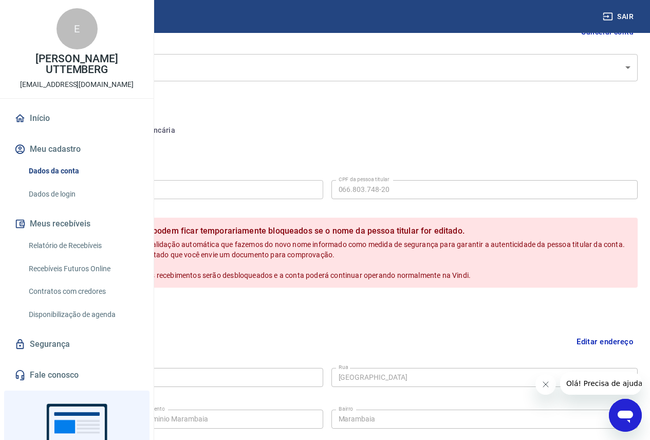
click at [313, 187] on input "[PERSON_NAME] UTTEMBERG" at bounding box center [169, 189] width 307 height 19
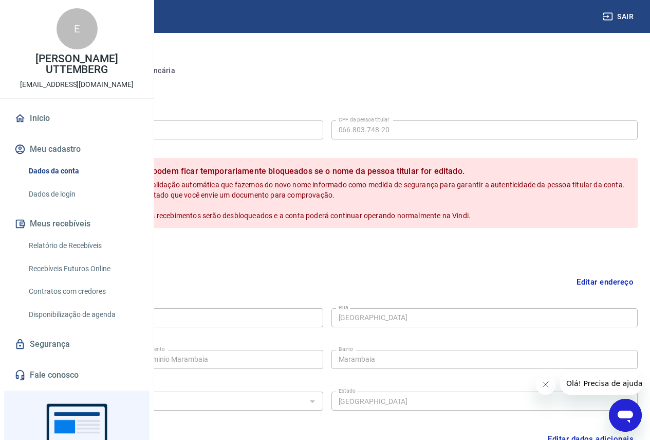
scroll to position [15, 0]
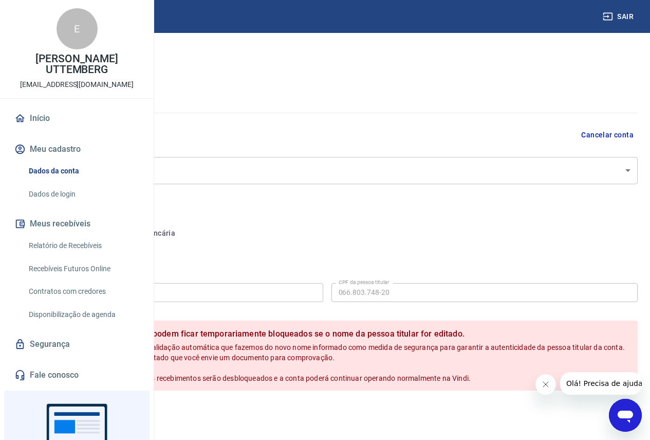
click at [184, 236] on button "Conta bancária" at bounding box center [141, 233] width 86 height 25
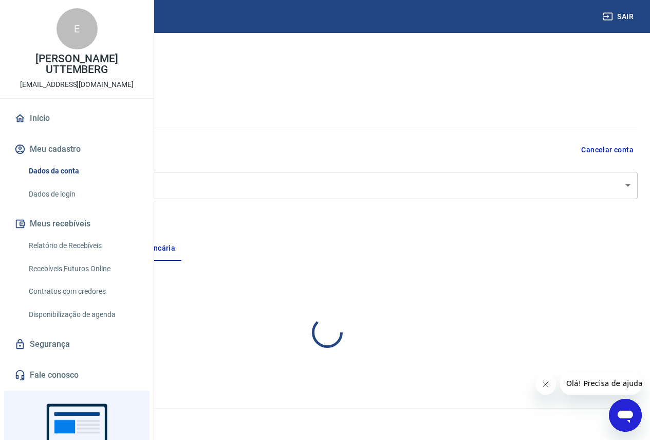
scroll to position [0, 0]
select select "1"
click at [620, 187] on body "Sair E [PERSON_NAME] CARAPIA UTTEMBERG [EMAIL_ADDRESS][DOMAIN_NAME] Início Meu …" at bounding box center [325, 220] width 650 height 440
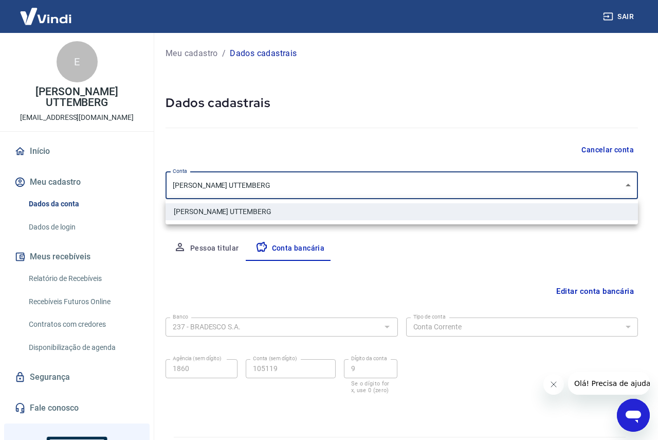
click at [620, 187] on div at bounding box center [329, 220] width 658 height 440
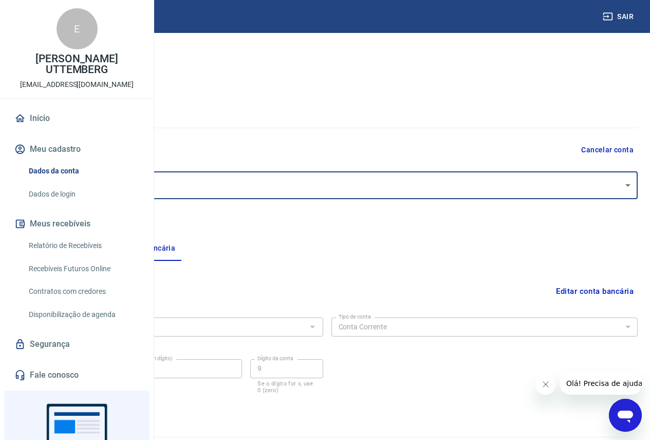
scroll to position [29, 0]
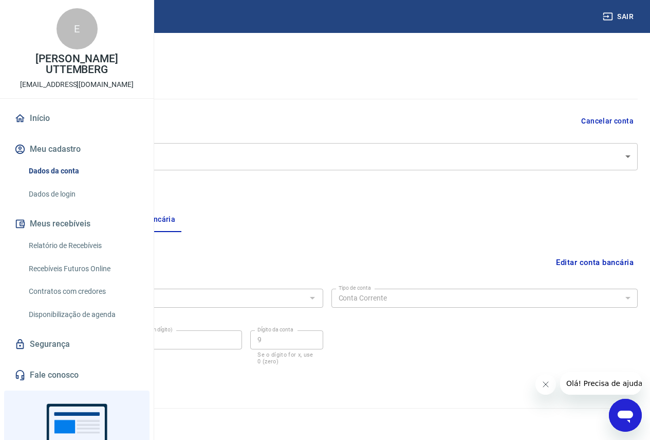
click at [627, 414] on icon "Abrir janela de mensagens" at bounding box center [625, 416] width 15 height 12
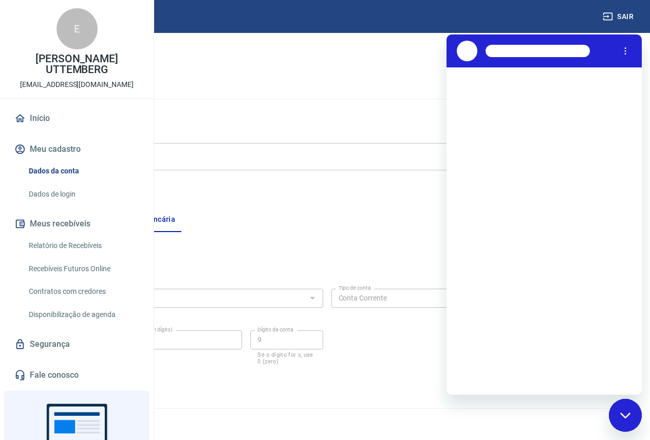
scroll to position [0, 0]
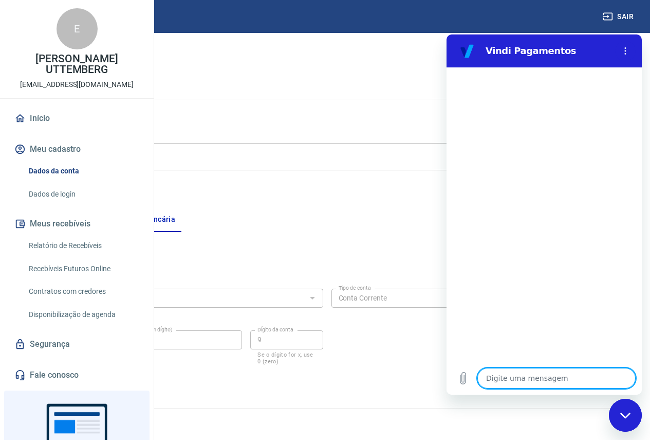
click at [531, 375] on textarea at bounding box center [557, 378] width 158 height 21
type textarea "a"
type textarea "x"
type textarea "at"
type textarea "x"
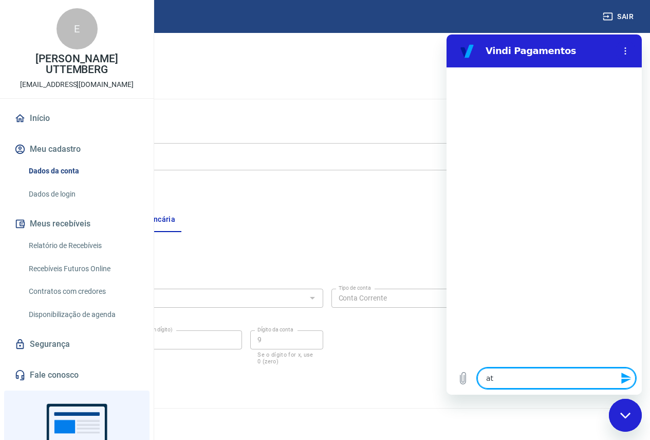
type textarea "ate"
type textarea "x"
type textarea "aten"
type textarea "x"
type textarea "atend"
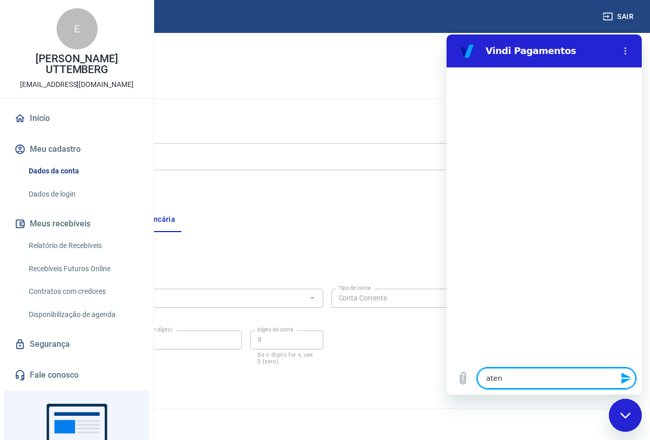
type textarea "x"
type textarea "atende"
type textarea "x"
type textarea "atenden"
type textarea "x"
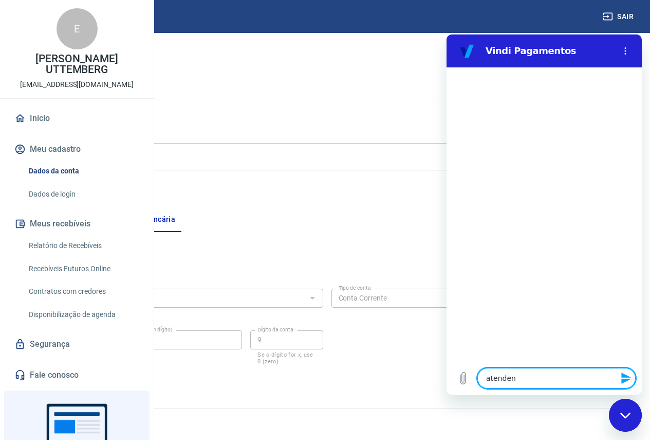
type textarea "atendent"
type textarea "x"
type textarea "atendente"
type textarea "x"
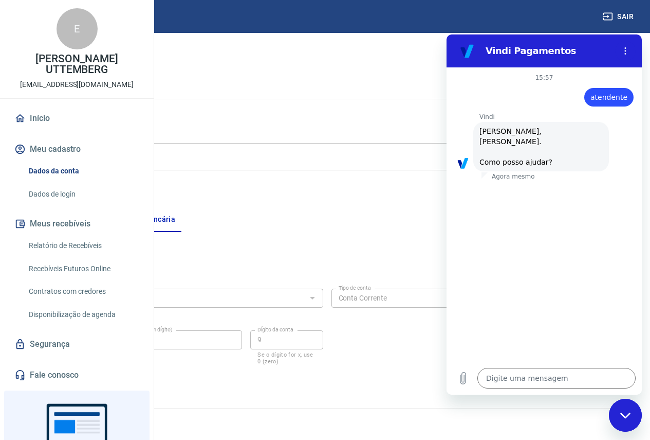
click at [98, 220] on button "Pessoa titular" at bounding box center [57, 219] width 82 height 25
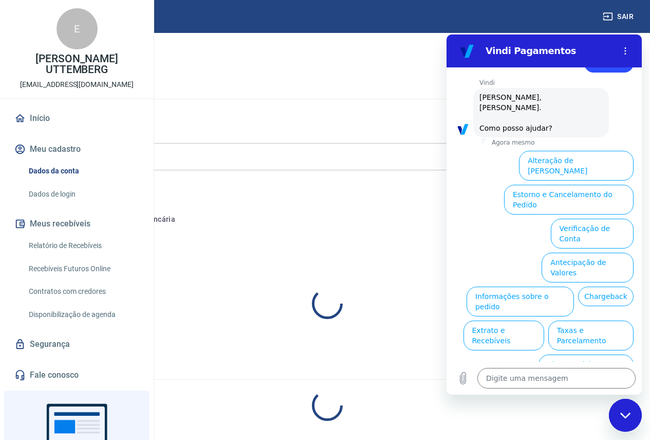
scroll to position [34, 0]
select select "SP"
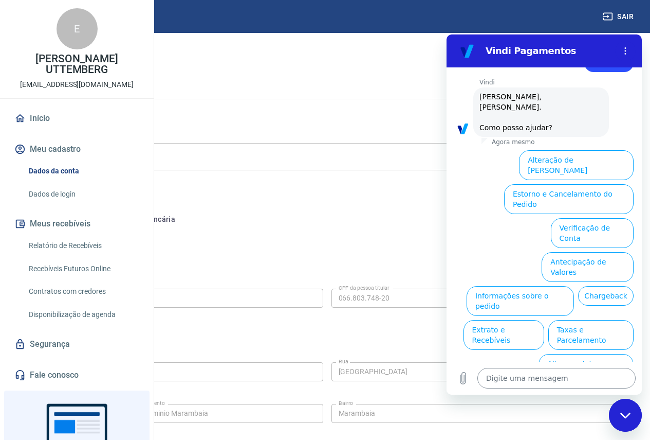
click at [531, 385] on textarea at bounding box center [557, 378] width 158 height 21
type textarea "a"
type textarea "x"
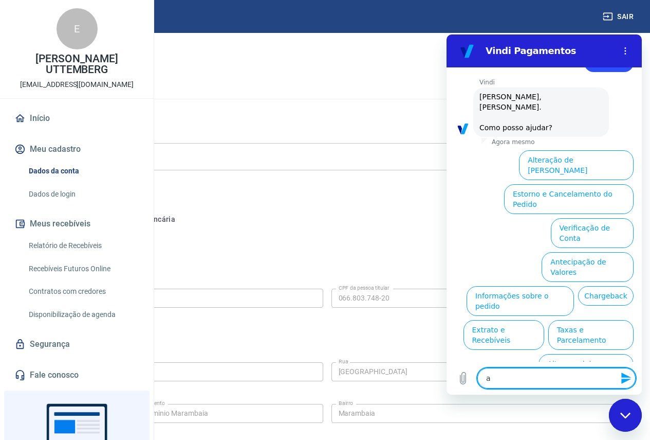
type textarea "at"
type textarea "x"
type textarea "ate"
type textarea "x"
type textarea "aten"
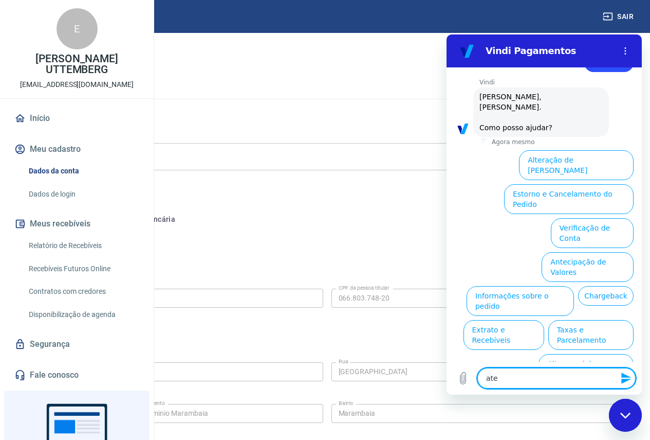
type textarea "x"
type textarea "atend"
type textarea "x"
type textarea "atende"
type textarea "x"
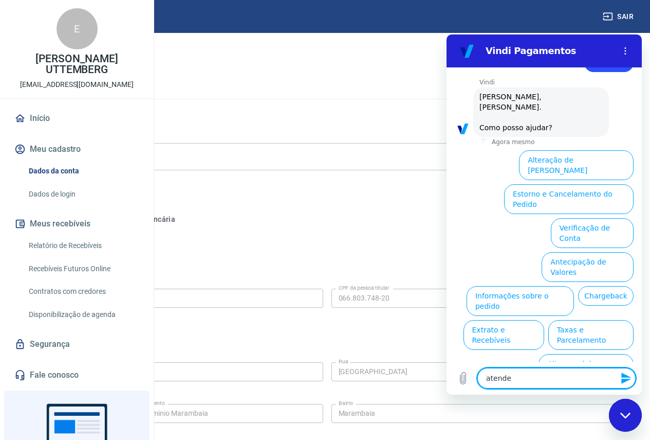
type textarea "atenden"
type textarea "x"
type textarea "atendent"
type textarea "x"
type textarea "atendente"
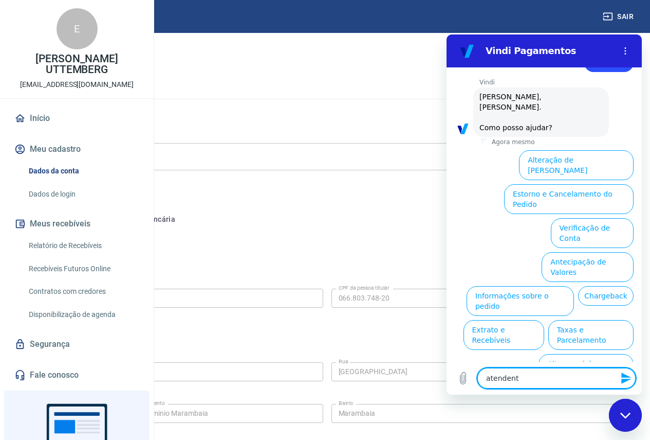
type textarea "x"
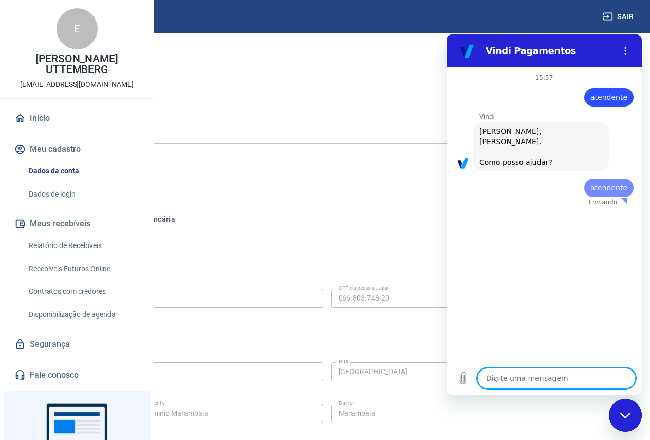
scroll to position [0, 0]
type textarea "x"
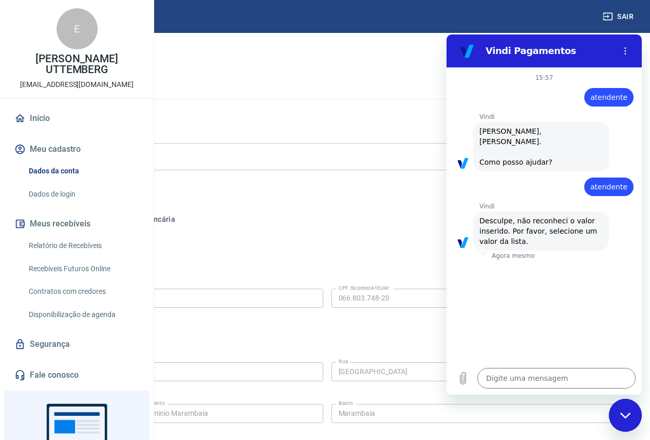
click at [58, 181] on link "Dados da conta" at bounding box center [83, 170] width 117 height 21
click at [63, 160] on button "Meu cadastro" at bounding box center [76, 149] width 129 height 23
click at [51, 21] on img at bounding box center [45, 16] width 67 height 31
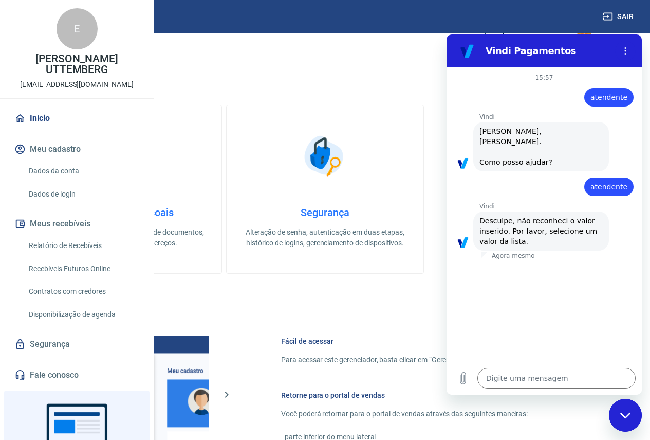
scroll to position [511, 0]
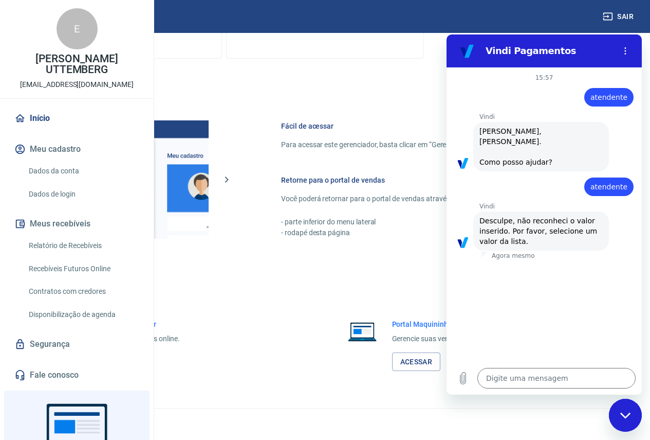
click at [180, 319] on h6 "Portal Intermediador" at bounding box center [134, 324] width 92 height 10
click at [137, 360] on link "Acessar" at bounding box center [112, 361] width 49 height 19
